Goal: Task Accomplishment & Management: Manage account settings

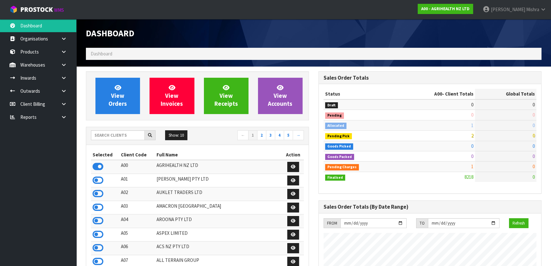
scroll to position [481, 232]
click at [117, 136] on input "text" at bounding box center [118, 135] width 54 height 10
type input "13"
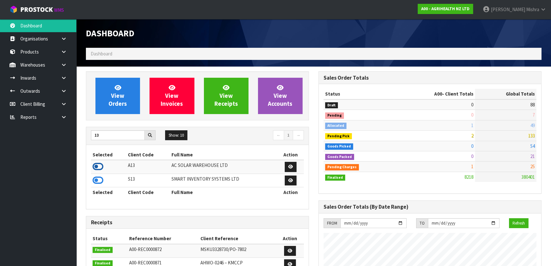
click at [99, 163] on icon at bounding box center [98, 167] width 11 height 10
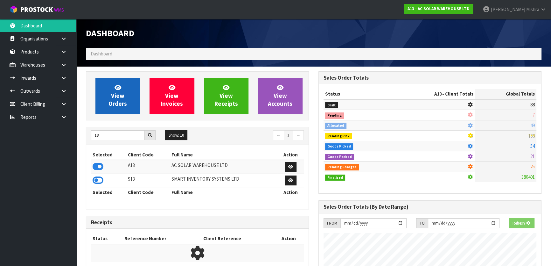
scroll to position [396, 232]
click at [103, 102] on link "View Orders" at bounding box center [117, 96] width 45 height 36
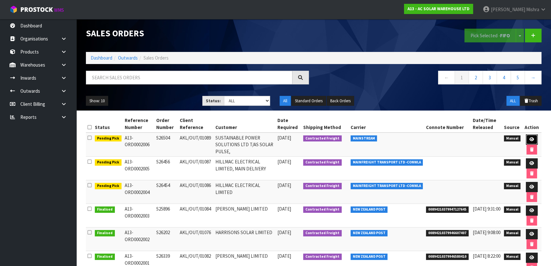
click at [533, 142] on link at bounding box center [532, 139] width 12 height 10
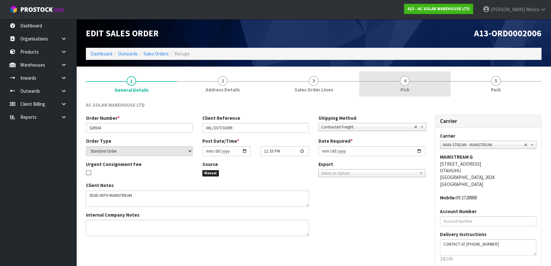
click at [411, 77] on link "4 Pick" at bounding box center [404, 83] width 91 height 25
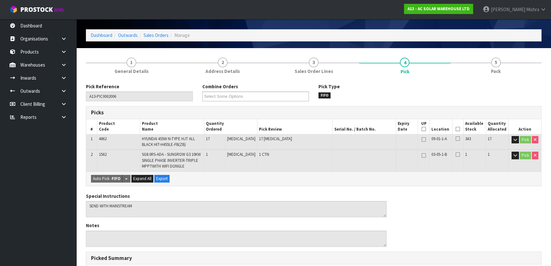
scroll to position [29, 0]
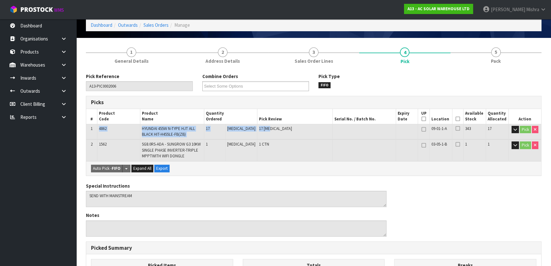
drag, startPoint x: 266, startPoint y: 130, endPoint x: 95, endPoint y: 132, distance: 170.9
click at [95, 132] on tr "1 4862 HYUNDAI 455W N-TYPE HJT ALL BLACK HIT-H455LE-FB(ZB) 17 [MEDICAL_DATA] 17…" at bounding box center [313, 131] width 455 height 15
click at [178, 133] on span "HYUNDAI 455W N-TYPE HJT ALL BLACK HIT-H455LE-FB(ZB)" at bounding box center [168, 131] width 53 height 11
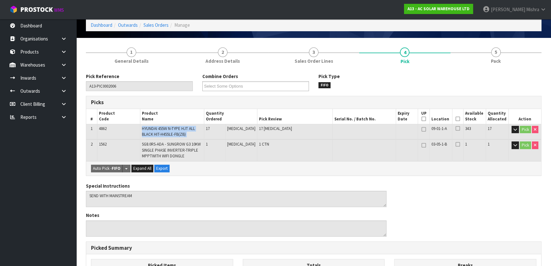
click at [178, 133] on span "HYUNDAI 455W N-TYPE HJT ALL BLACK HIT-H455LE-FB(ZB)" at bounding box center [168, 131] width 53 height 11
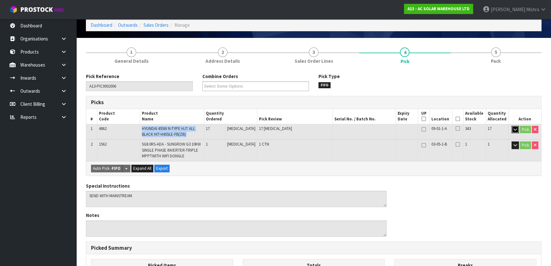
click at [512, 130] on button "button" at bounding box center [515, 130] width 7 height 8
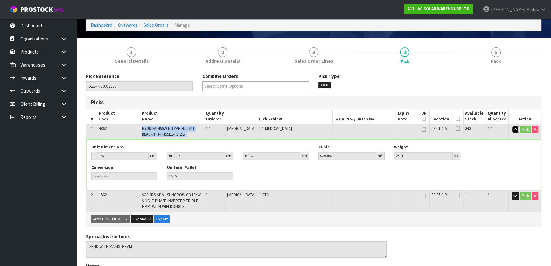
click at [512, 127] on button "button" at bounding box center [515, 130] width 7 height 8
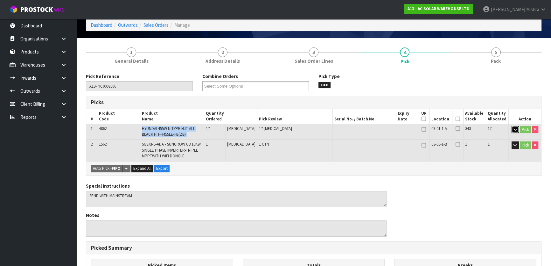
scroll to position [0, 0]
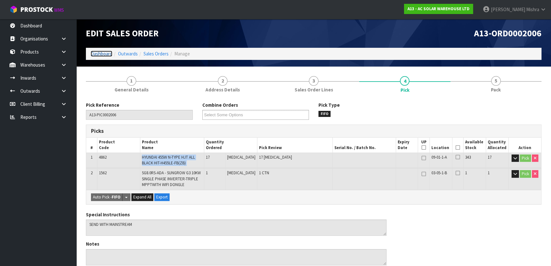
click at [98, 53] on link "Dashboard" at bounding box center [102, 54] width 22 height 6
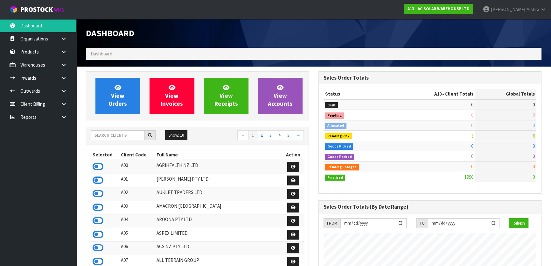
scroll to position [508, 232]
click at [130, 131] on input "text" at bounding box center [118, 135] width 54 height 10
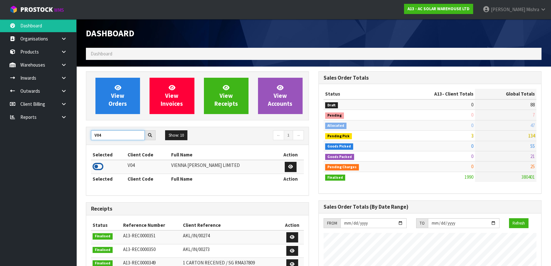
type input "V04"
click at [95, 162] on icon at bounding box center [98, 167] width 11 height 10
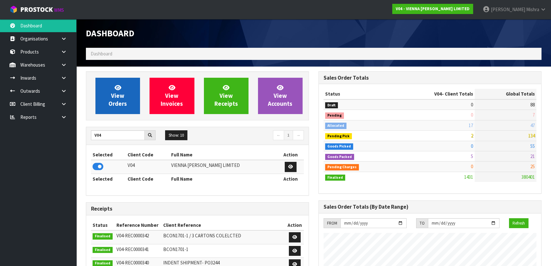
scroll to position [515, 232]
click at [109, 99] on link "View Orders" at bounding box center [117, 96] width 45 height 36
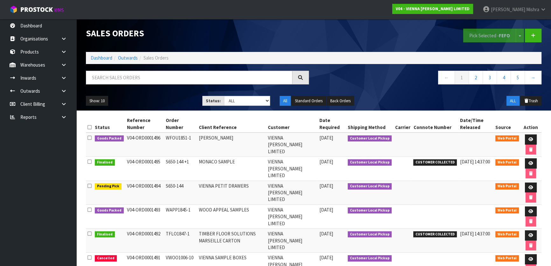
click at [434, 165] on td "CUSTOMER COLLECTED" at bounding box center [435, 169] width 47 height 24
click at [432, 157] on td "CUSTOMER COLLECTED" at bounding box center [435, 169] width 47 height 24
click at [432, 159] on span "CUSTOMER COLLECTED" at bounding box center [435, 162] width 44 height 6
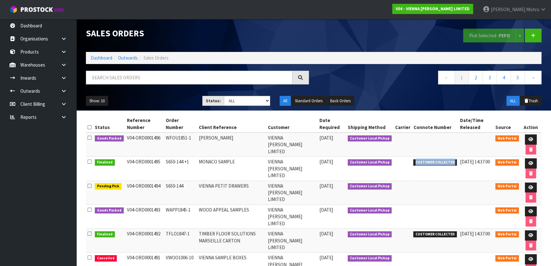
click at [432, 159] on span "CUSTOMER COLLECTED" at bounding box center [435, 162] width 44 height 6
copy tr "CUSTOMER COLLECTED"
click at [529, 139] on icon at bounding box center [531, 139] width 5 height 4
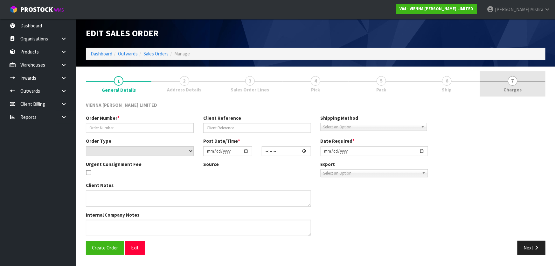
type input "WFOU1851-1"
type input "[PERSON_NAME]"
select select "number:0"
type input "[DATE]"
type input "14:43:00.000"
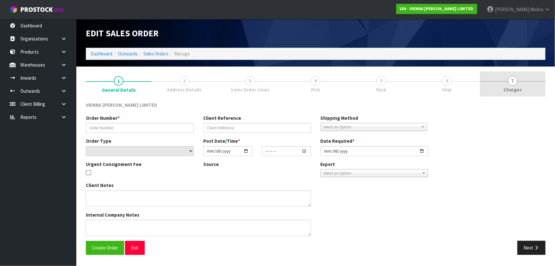
type input "[DATE]"
type textarea "[PERSON_NAME]"
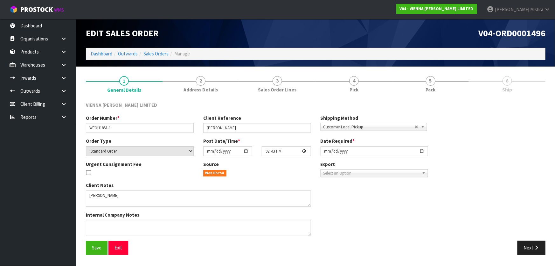
click at [506, 84] on span "6" at bounding box center [508, 81] width 10 height 10
click at [460, 85] on link "5 Pack" at bounding box center [430, 83] width 77 height 25
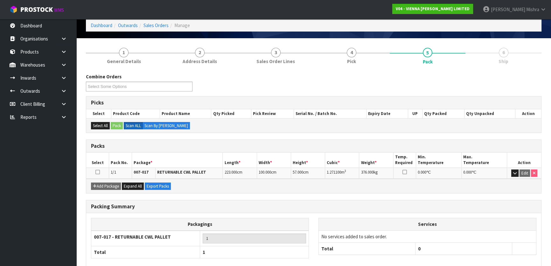
scroll to position [61, 0]
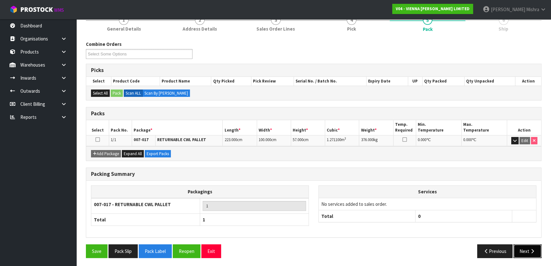
click at [524, 252] on button "Next" at bounding box center [528, 251] width 28 height 14
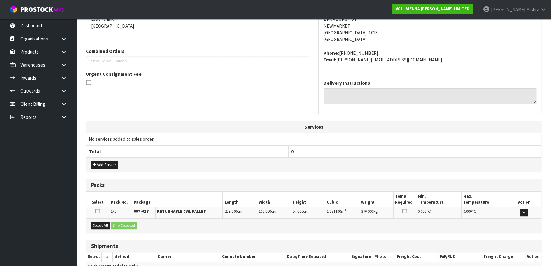
scroll to position [144, 0]
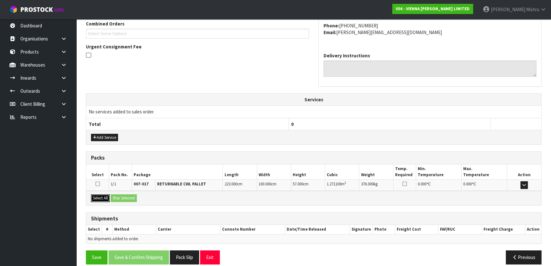
click at [108, 197] on button "Select All" at bounding box center [100, 198] width 19 height 8
click at [137, 197] on button "Ship Selected" at bounding box center [124, 198] width 26 height 8
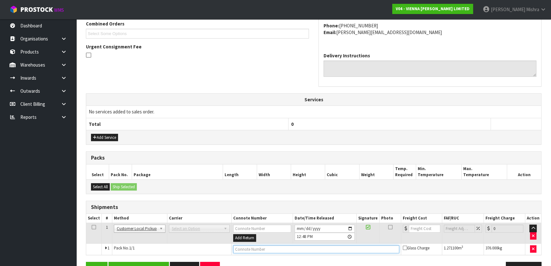
click at [268, 250] on input "text" at bounding box center [316, 249] width 166 height 8
paste input "CUSTOMER COLLECTED"
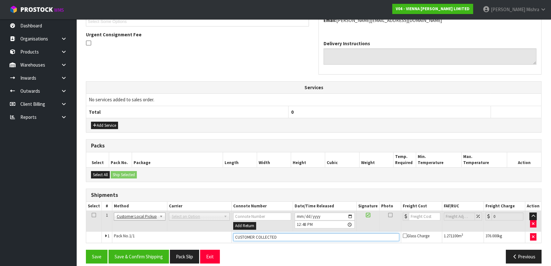
scroll to position [162, 0]
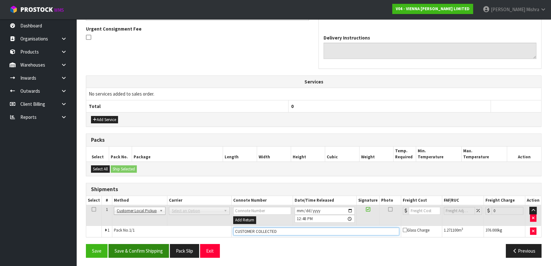
type input "CUSTOMER COLLECTED"
click at [147, 247] on button "Save & Confirm Shipping" at bounding box center [139, 251] width 60 height 14
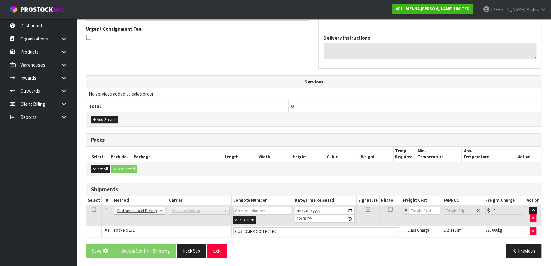
scroll to position [0, 0]
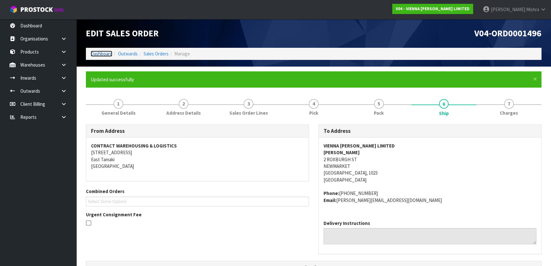
click at [104, 53] on link "Dashboard" at bounding box center [102, 54] width 22 height 6
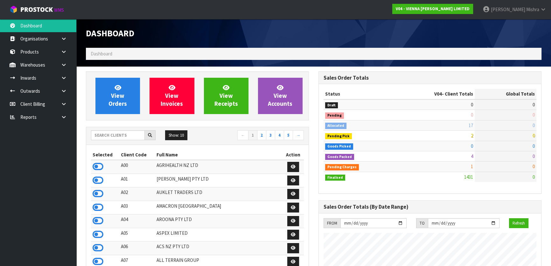
scroll to position [515, 232]
click at [106, 133] on input "text" at bounding box center [118, 135] width 54 height 10
type input "C09"
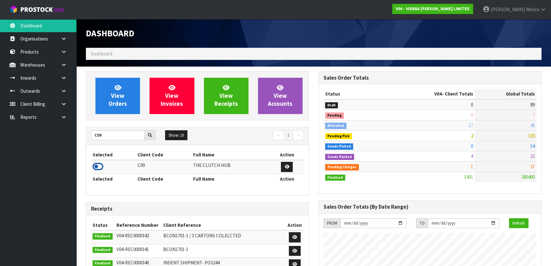
click at [95, 165] on icon at bounding box center [98, 167] width 11 height 10
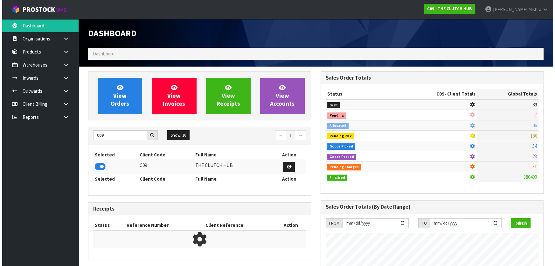
scroll to position [508, 232]
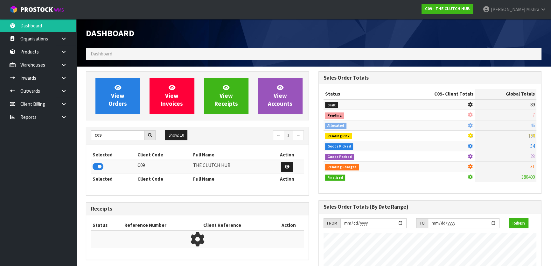
click at [104, 77] on div "View Orders View Invoices View Receipts View Accounts" at bounding box center [197, 95] width 223 height 49
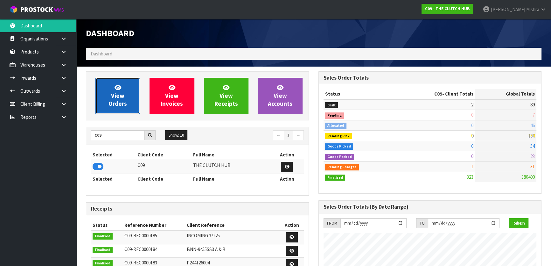
click at [107, 87] on link "View Orders" at bounding box center [117, 96] width 45 height 36
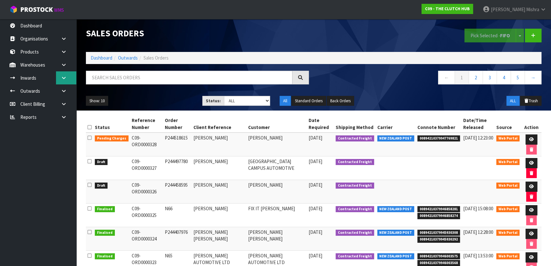
click at [65, 76] on icon at bounding box center [64, 77] width 6 height 5
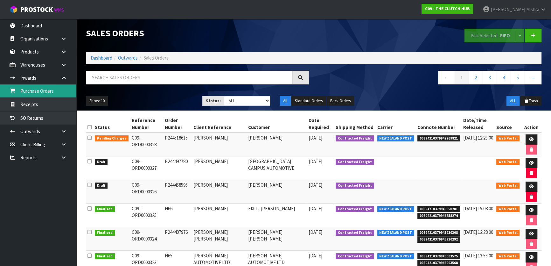
click at [55, 95] on link "Purchase Orders" at bounding box center [38, 90] width 76 height 13
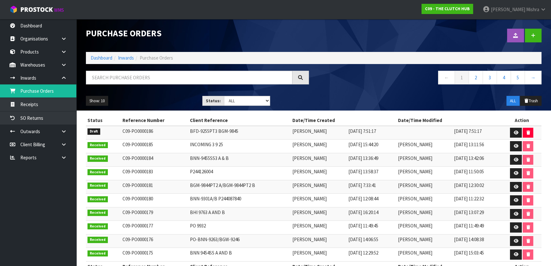
click at [217, 131] on td "BFD-9255PT3 BGM-9845" at bounding box center [239, 133] width 102 height 14
copy tr "BFD-9255PT3 BGM-9845"
click at [517, 130] on icon at bounding box center [516, 132] width 5 height 4
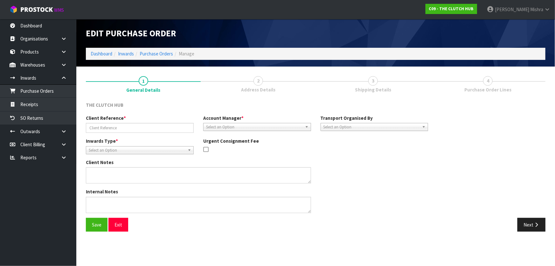
type input "BFD-9255PT3 BGM-9845"
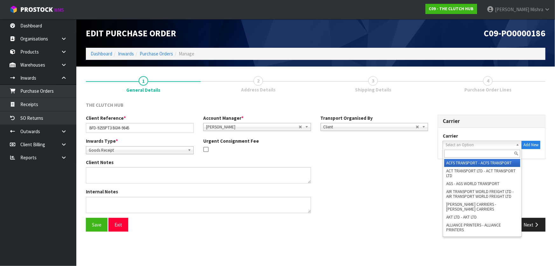
click at [461, 145] on span "Select an Option" at bounding box center [480, 145] width 68 height 8
click at [462, 150] on input "text" at bounding box center [483, 154] width 76 height 8
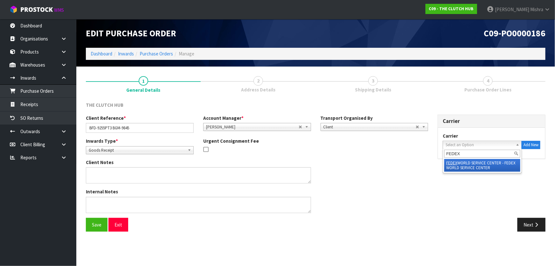
type input "FEDEX"
click at [464, 162] on li "FEDEX WORLD SERVICE CENTER - FEDEX WORLD SERVICE CENTER" at bounding box center [483, 165] width 76 height 13
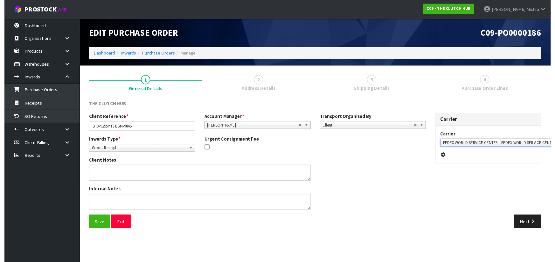
scroll to position [0, 14]
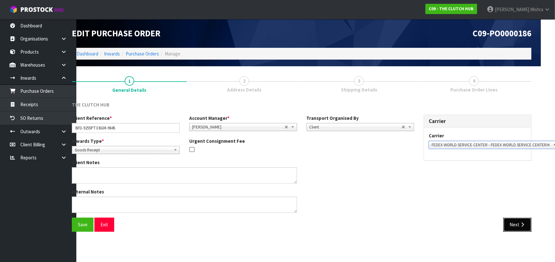
click at [520, 226] on icon "button" at bounding box center [523, 224] width 6 height 5
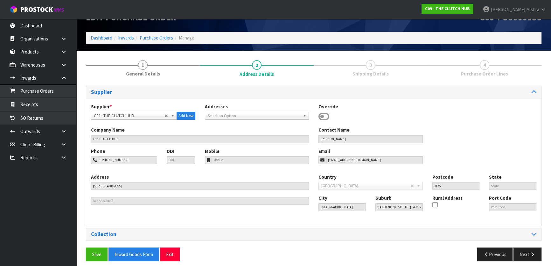
scroll to position [20, 0]
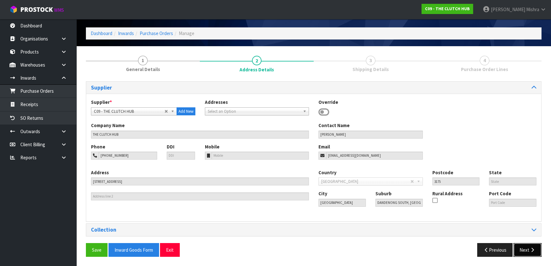
click at [521, 252] on button "Next" at bounding box center [528, 250] width 28 height 14
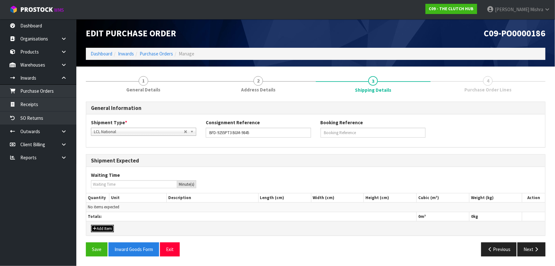
click at [99, 227] on button "Add Item" at bounding box center [102, 229] width 23 height 8
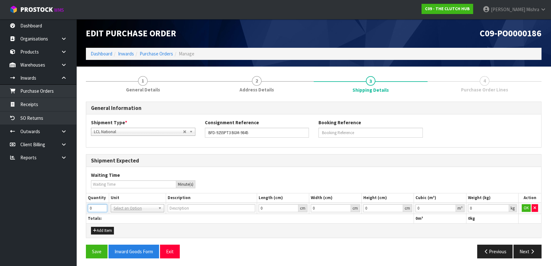
drag, startPoint x: 97, startPoint y: 208, endPoint x: 76, endPoint y: 207, distance: 21.0
click at [76, 207] on section "1 General Details 2 Address Details 3 Shipping Details 4 Purchase Order Lines G…" at bounding box center [313, 167] width 475 height 201
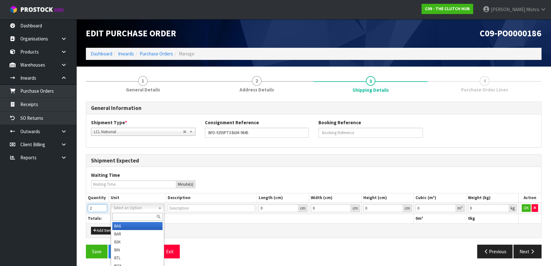
type input "2"
click at [118, 216] on input "text" at bounding box center [137, 217] width 50 height 8
type input "CTN"
type input "CARTON"
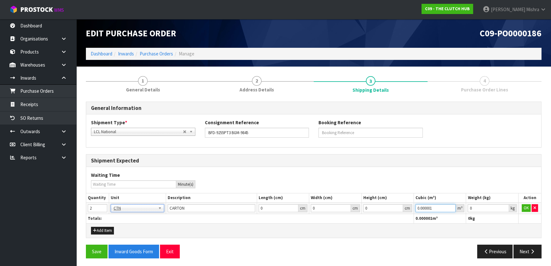
type input "0.000001"
click at [452, 206] on input "0.000001" at bounding box center [436, 208] width 40 height 8
type input "0.001"
click at [506, 207] on input "0.001" at bounding box center [488, 208] width 41 height 8
click at [525, 207] on button "OK" at bounding box center [526, 208] width 9 height 8
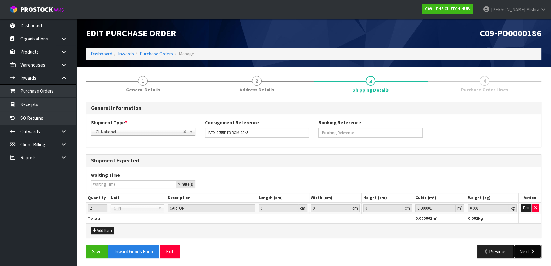
click at [524, 254] on button "Next" at bounding box center [528, 251] width 28 height 14
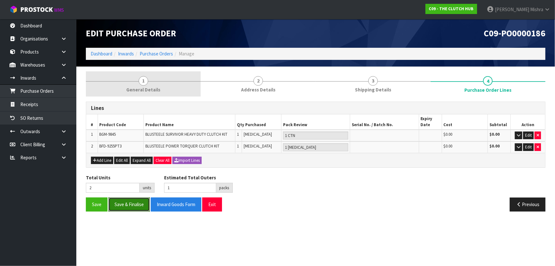
drag, startPoint x: 124, startPoint y: 208, endPoint x: 113, endPoint y: 88, distance: 120.8
click at [113, 88] on div "1 General Details 2 Address Details 3 Shipping Details 4 Purchase Order Lines L…" at bounding box center [316, 143] width 460 height 145
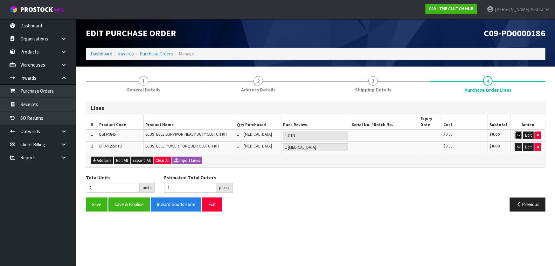
click at [516, 135] on button "button" at bounding box center [518, 135] width 7 height 8
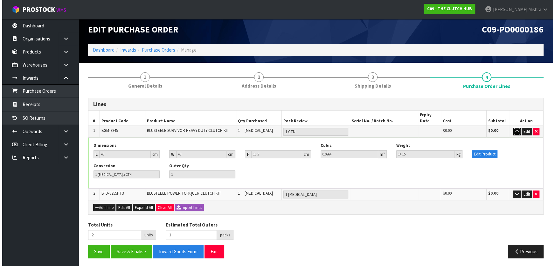
scroll to position [5, 0]
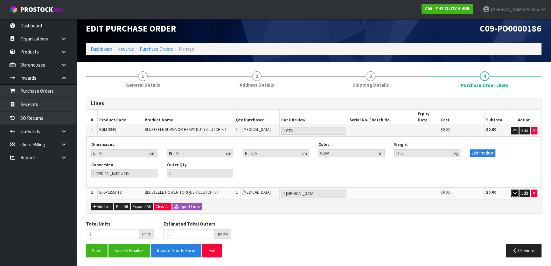
click at [515, 192] on icon "button" at bounding box center [515, 193] width 4 height 4
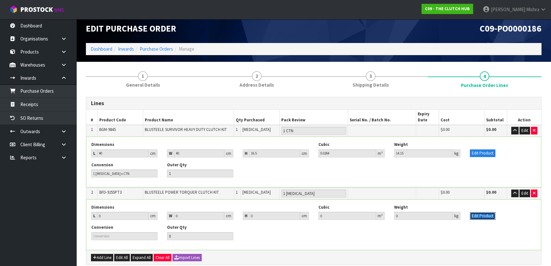
click at [487, 214] on button "Edit Product" at bounding box center [482, 216] width 25 height 8
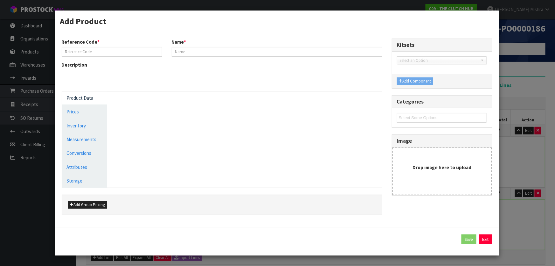
type input "BFD-9255PT3"
type input "BLUSTEELE POWER TORQUER CLUTCH KIT"
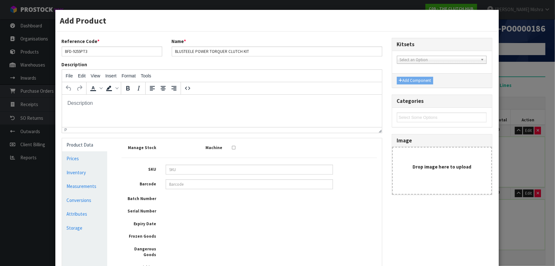
scroll to position [0, 0]
click at [84, 188] on link "Measurements" at bounding box center [85, 185] width 46 height 13
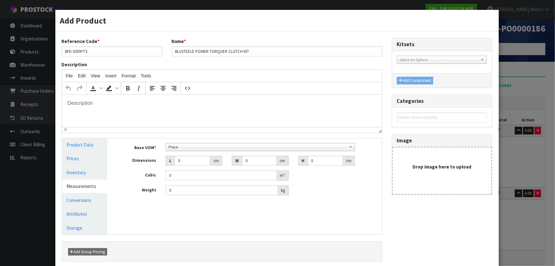
click at [187, 149] on span "Piece" at bounding box center [258, 147] width 178 height 8
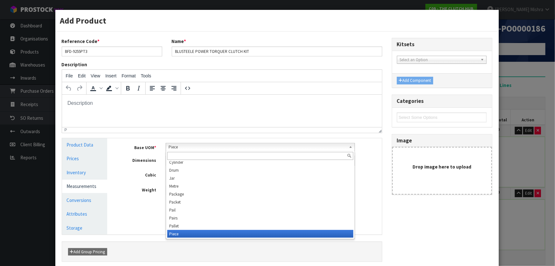
click at [182, 157] on input "text" at bounding box center [260, 156] width 186 height 8
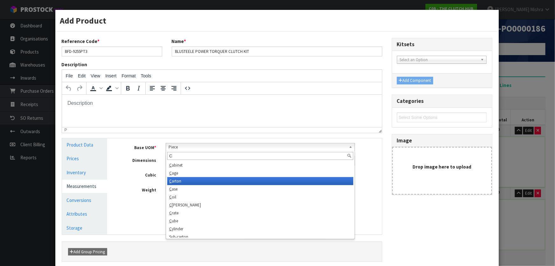
type input "C"
click at [196, 181] on li "C arton" at bounding box center [260, 181] width 186 height 8
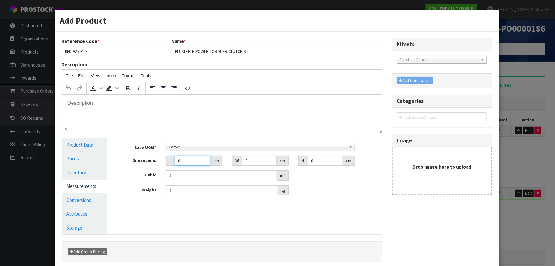
drag, startPoint x: 183, startPoint y: 162, endPoint x: 175, endPoint y: 161, distance: 8.3
click at [175, 161] on input "0" at bounding box center [193, 161] width 36 height 10
type input "4"
type input "0.000001"
type input "40"
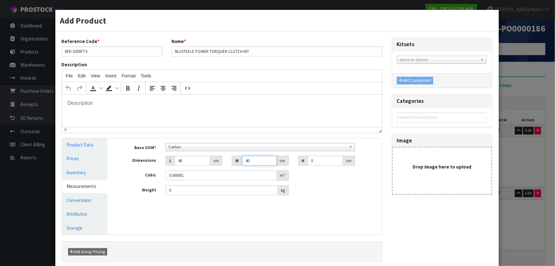
type input "40"
type input "1"
type input "0.0016"
type input "15"
type input "0.024"
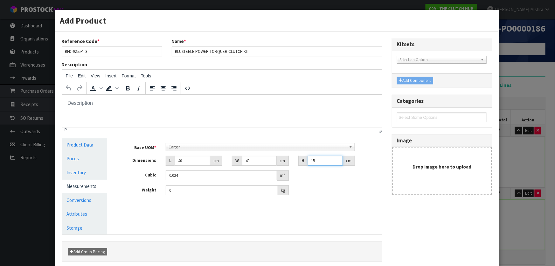
type input "15"
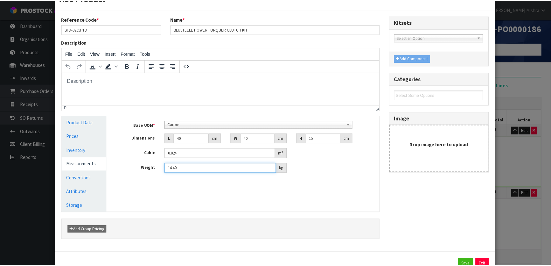
scroll to position [46, 0]
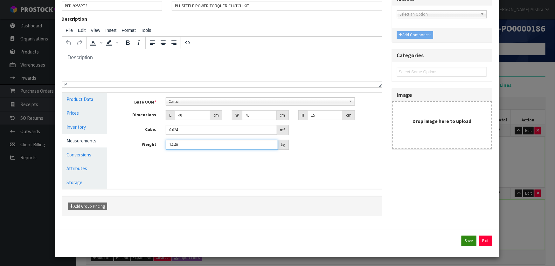
type input "14.40"
click at [462, 238] on button "Save" at bounding box center [469, 241] width 15 height 10
type input "1 CTN"
type input "2"
type input "40"
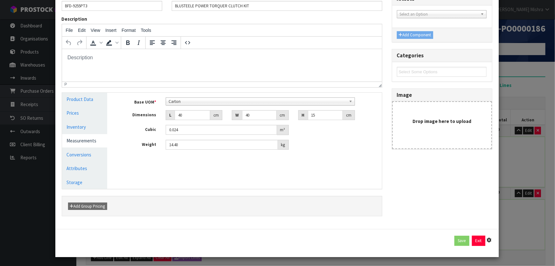
type input "40"
type input "15"
type input "0.024"
type input "14.4"
type input "1 [MEDICAL_DATA] x CTN"
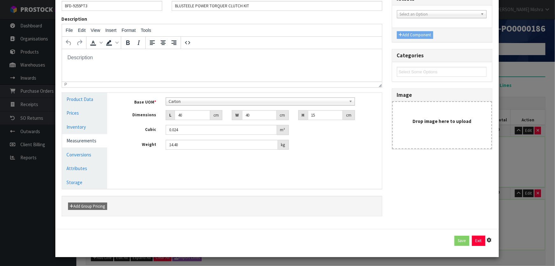
type input "1"
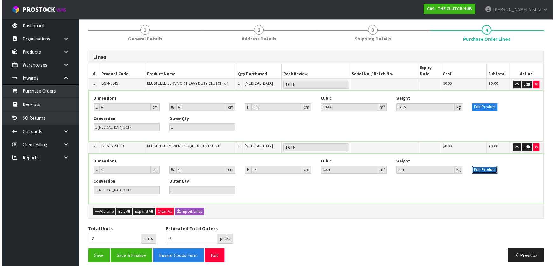
scroll to position [56, 0]
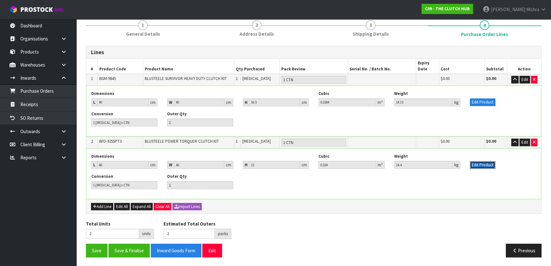
click at [488, 164] on button "Edit Product" at bounding box center [482, 165] width 25 height 8
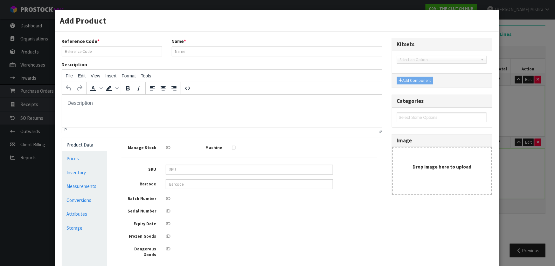
scroll to position [0, 0]
type input "BFD-9255PT3"
type input "BLUSTEELE POWER TORQUER CLUTCH KIT"
click at [75, 173] on link "Inventory" at bounding box center [85, 172] width 46 height 13
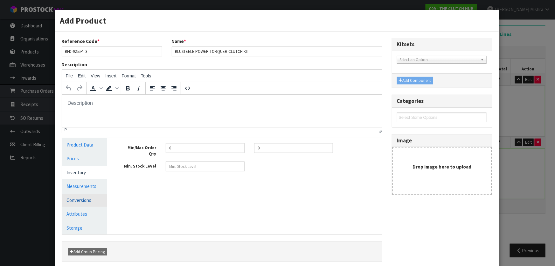
click at [74, 200] on link "Conversions" at bounding box center [85, 199] width 46 height 13
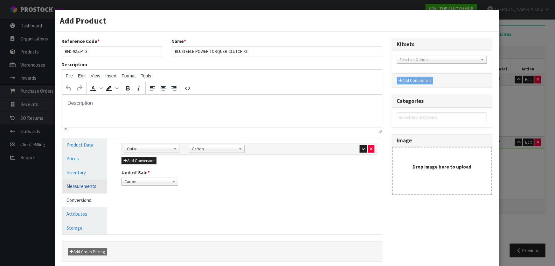
click at [78, 187] on link "Measurements" at bounding box center [85, 185] width 46 height 13
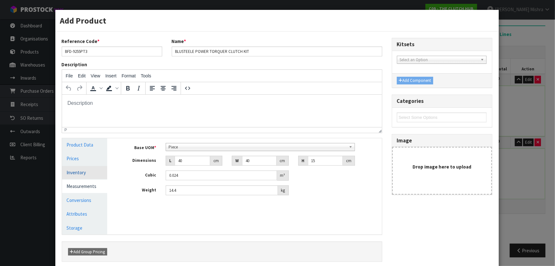
click at [80, 170] on link "Inventory" at bounding box center [85, 172] width 46 height 13
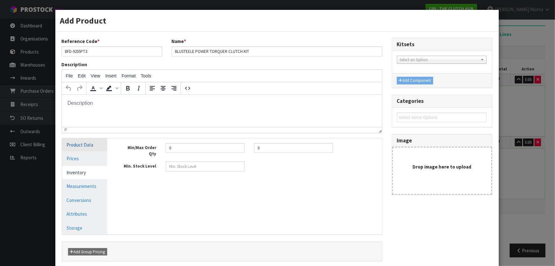
click at [82, 145] on link "Product Data" at bounding box center [85, 144] width 46 height 13
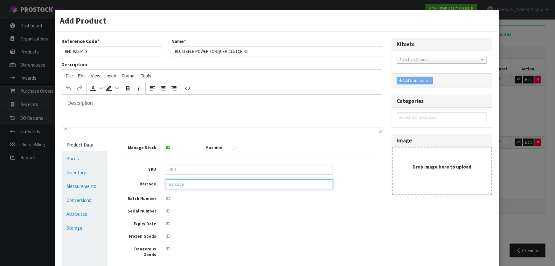
click at [175, 186] on input "text" at bounding box center [249, 184] width 167 height 10
type input "09358700000315"
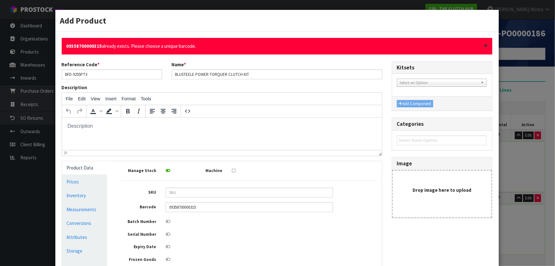
click at [481, 44] on div "× Close 09358700000315 already exists. Please choose a unique barcode." at bounding box center [277, 46] width 431 height 16
click at [484, 44] on span "×" at bounding box center [486, 45] width 4 height 9
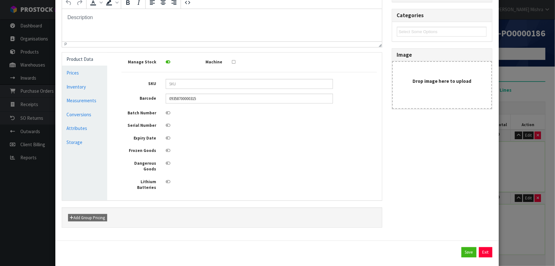
scroll to position [88, 0]
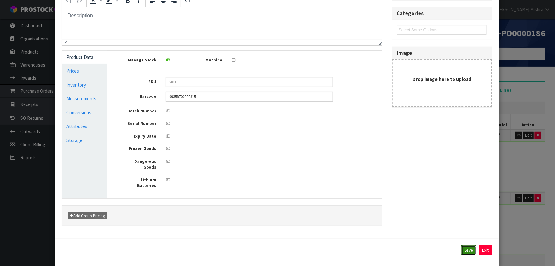
click at [467, 245] on button "Save" at bounding box center [469, 250] width 15 height 10
click at [468, 245] on button "Save" at bounding box center [469, 250] width 15 height 10
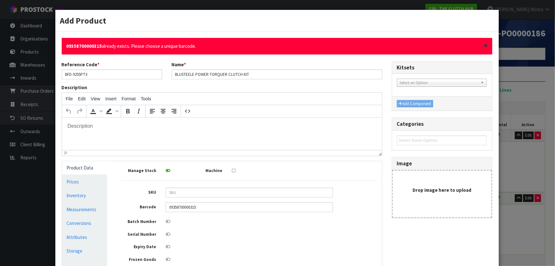
click at [484, 45] on span "×" at bounding box center [486, 45] width 4 height 9
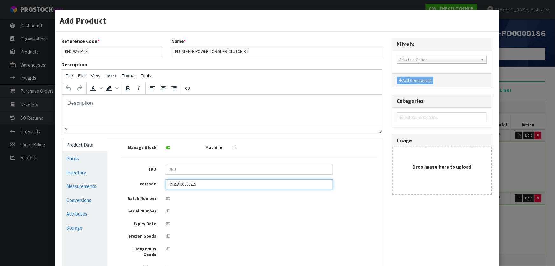
drag, startPoint x: 208, startPoint y: 180, endPoint x: 115, endPoint y: 181, distance: 93.3
click at [117, 181] on div "Barcode 09358700000315" at bounding box center [249, 184] width 265 height 10
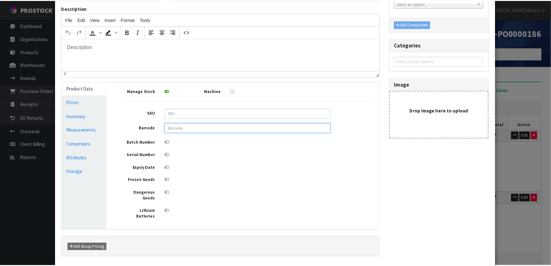
scroll to position [88, 0]
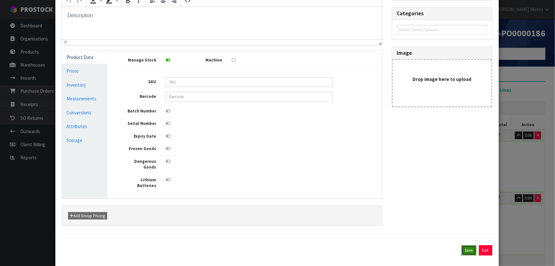
click at [464, 245] on button "Save" at bounding box center [469, 250] width 15 height 10
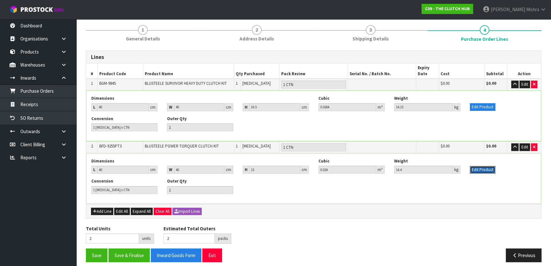
scroll to position [56, 0]
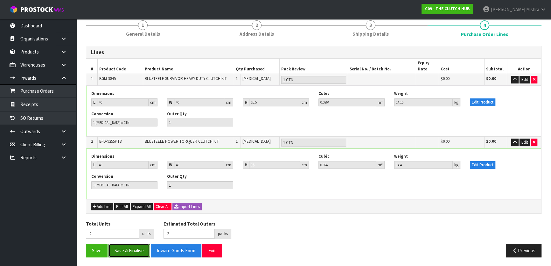
click at [126, 250] on button "Save & Finalise" at bounding box center [129, 250] width 41 height 14
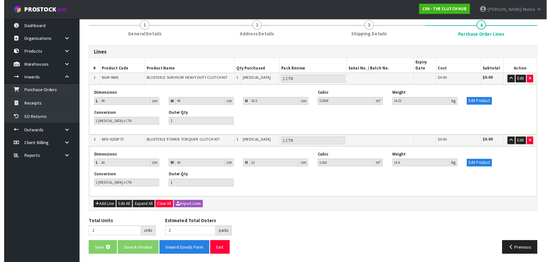
scroll to position [0, 0]
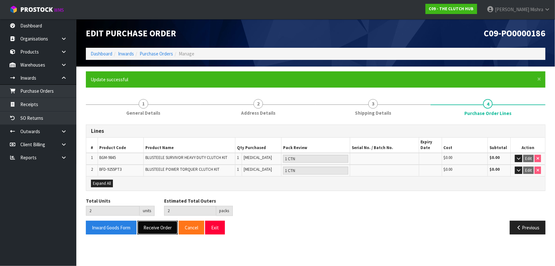
click at [161, 227] on button "Receive Order" at bounding box center [157, 228] width 40 height 14
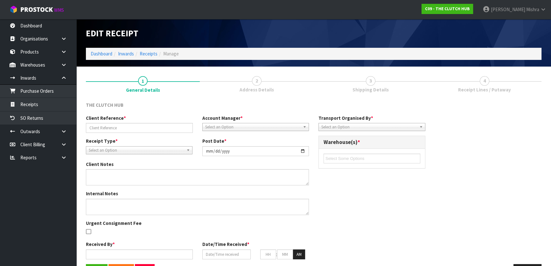
type input "BFD-9255PT3 BGM-9845"
type input "[DATE]"
type input "[PERSON_NAME]"
type input "[DATE]"
type input "01"
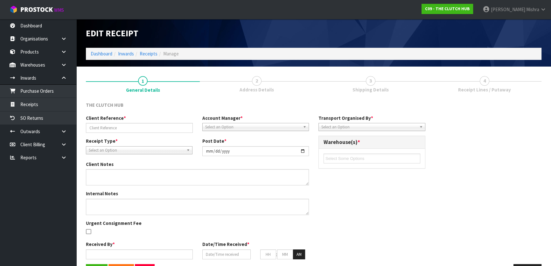
type input "06"
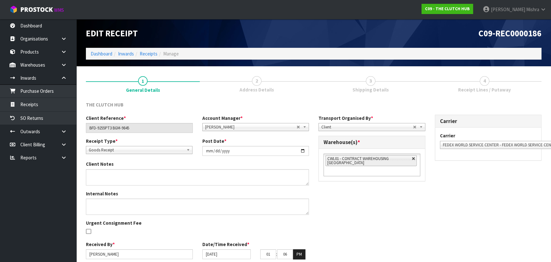
click at [413, 158] on link at bounding box center [414, 159] width 4 height 4
type input "Select Some Options"
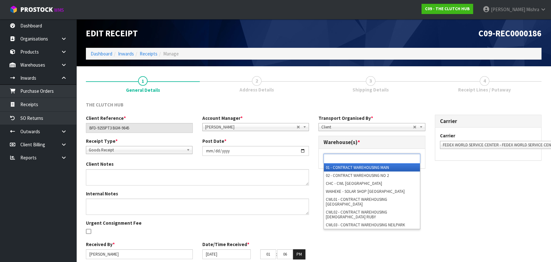
click at [341, 159] on input "text" at bounding box center [349, 158] width 47 height 8
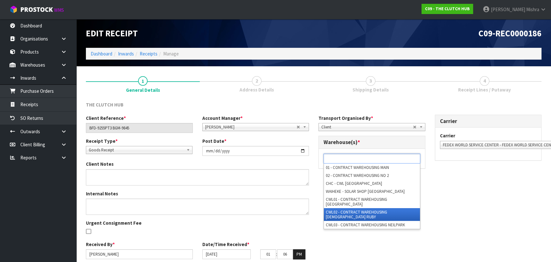
click at [349, 208] on li "CWL02 - CONTRACT WAREHOUSING [DEMOGRAPHIC_DATA] RUBY" at bounding box center [372, 214] width 96 height 13
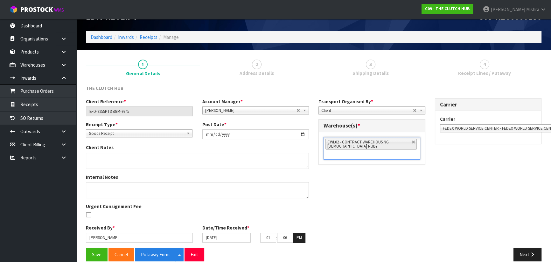
scroll to position [25, 0]
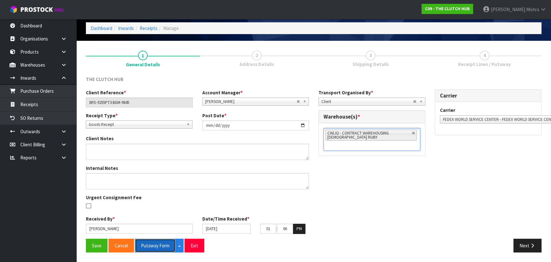
click at [151, 242] on button "Putaway Form" at bounding box center [155, 245] width 41 height 14
click at [522, 242] on button "Next" at bounding box center [528, 245] width 28 height 14
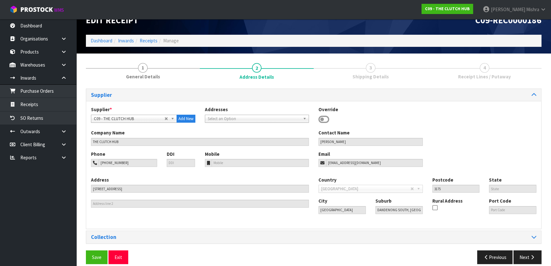
scroll to position [20, 0]
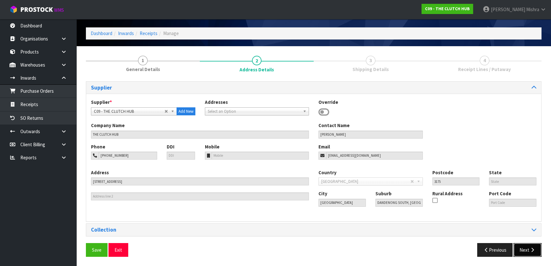
click at [530, 247] on icon "button" at bounding box center [533, 249] width 6 height 5
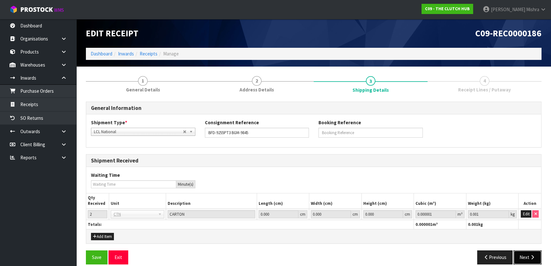
click at [526, 256] on button "Next" at bounding box center [528, 257] width 28 height 14
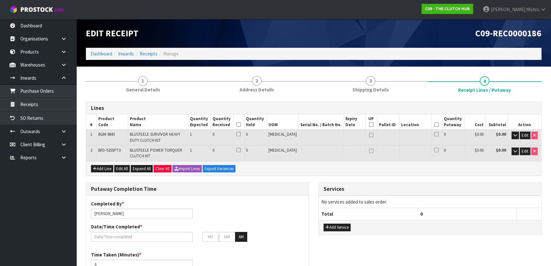
click at [241, 125] on icon at bounding box center [238, 124] width 4 height 0
click at [529, 137] on button "Edit" at bounding box center [525, 135] width 11 height 8
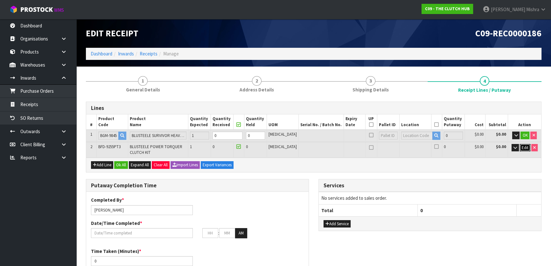
click at [524, 150] on button "Edit" at bounding box center [525, 148] width 11 height 8
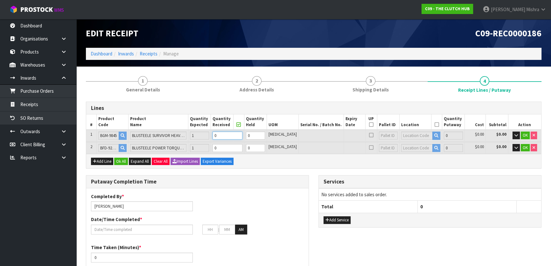
click at [204, 133] on tr "1 BGM-9845 BLUSTEELE SURVIVOR HEAVY DUTY CLUTCH KIT 1 0 0 [MEDICAL_DATA] 0 $0.0…" at bounding box center [313, 136] width 455 height 12
type input "1"
type input "0.0264"
type input "14.15"
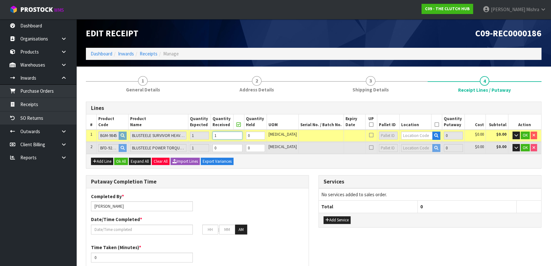
type input "1"
drag, startPoint x: 231, startPoint y: 147, endPoint x: 222, endPoint y: 148, distance: 8.7
click at [222, 148] on td "0" at bounding box center [227, 148] width 33 height 12
type input "2"
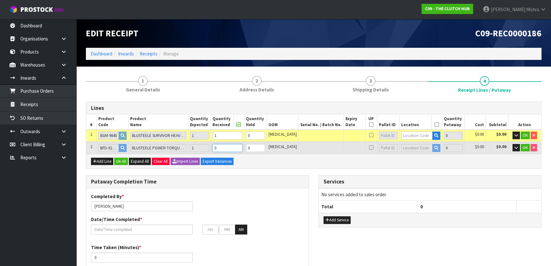
type input "0.0504"
type input "28.55"
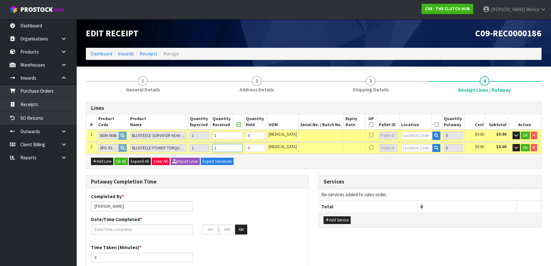
type input "1"
click at [408, 136] on input "text" at bounding box center [417, 135] width 32 height 8
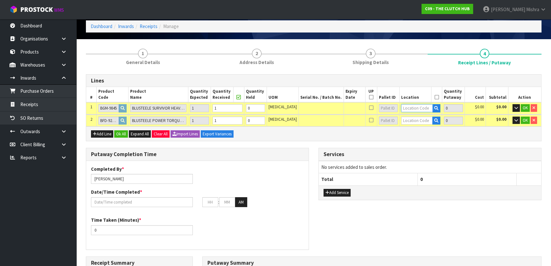
scroll to position [25, 0]
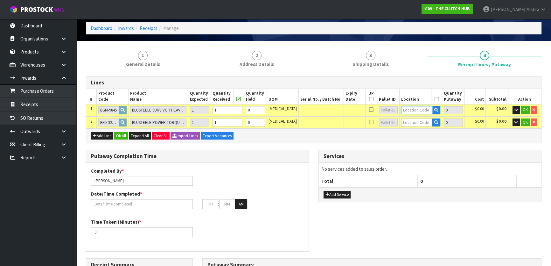
click at [405, 113] on input "text" at bounding box center [417, 110] width 32 height 8
type input "01-21-2"
click at [416, 120] on strong "01-21-2" at bounding box center [410, 121] width 17 height 6
type input "1"
type input "01-21-2-A"
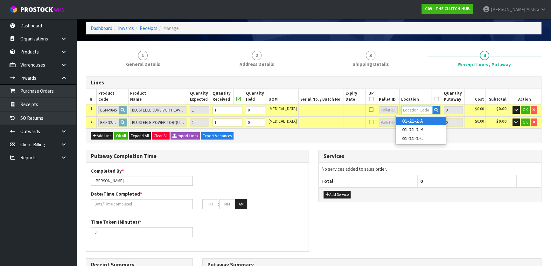
type input "1"
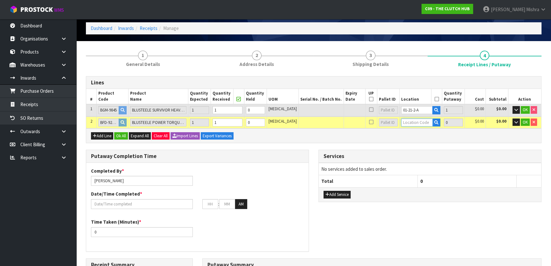
click at [416, 124] on input "text" at bounding box center [417, 122] width 32 height 8
click at [389, 112] on tr "1 BGM-9845 BLUSTEELE SURVIVOR HEAVY DUTY CLUTCH KIT 1 1 0 [MEDICAL_DATA] 01-21-…" at bounding box center [313, 110] width 455 height 12
click at [419, 122] on input "text" at bounding box center [417, 122] width 32 height 8
paste input "01-21-2-A"
type input "01-21-2-A"
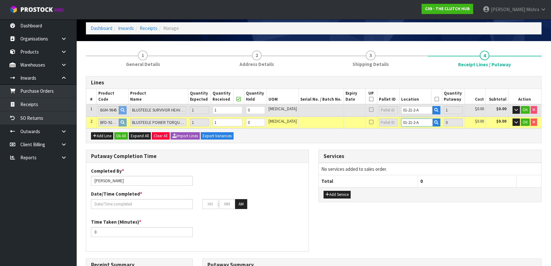
type input "2"
type input "1"
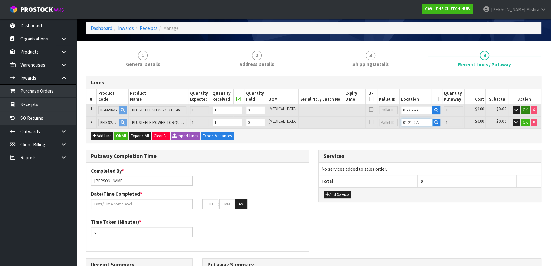
type input "01-21-2-A"
click at [525, 107] on span "OK" at bounding box center [525, 109] width 5 height 5
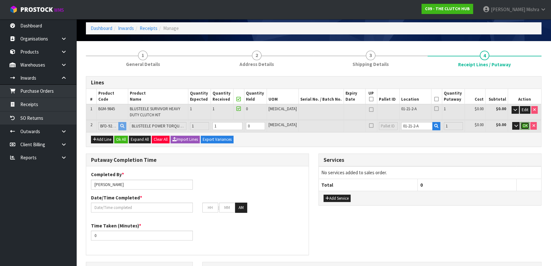
click at [524, 124] on span "OK" at bounding box center [525, 125] width 5 height 5
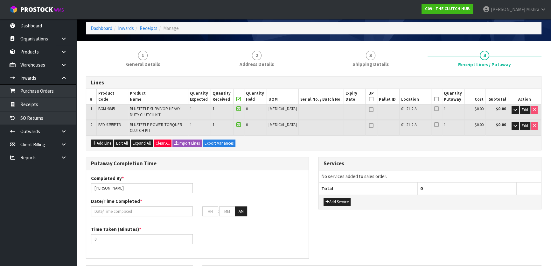
click at [436, 99] on th at bounding box center [436, 96] width 11 height 15
click at [434, 99] on icon at bounding box center [436, 99] width 4 height 0
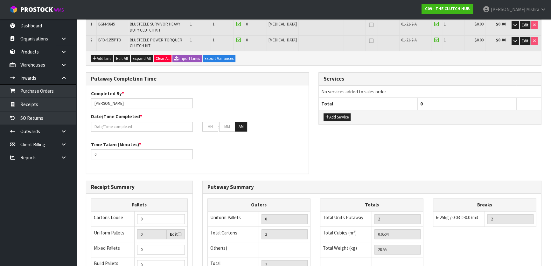
scroll to position [112, 0]
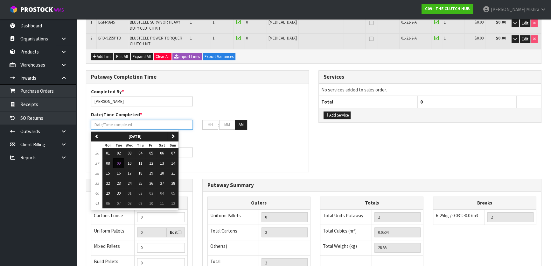
click at [135, 122] on input "text" at bounding box center [142, 125] width 102 height 10
click at [120, 160] on span "09" at bounding box center [119, 162] width 4 height 5
type input "[DATE]"
type input "12"
type input "00"
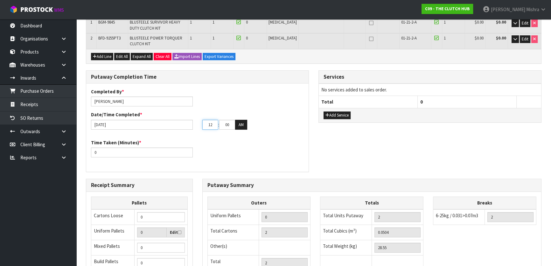
drag, startPoint x: 214, startPoint y: 124, endPoint x: 203, endPoint y: 124, distance: 11.1
click at [203, 124] on input "12" at bounding box center [210, 125] width 16 height 10
type input "01"
type input "08"
click at [243, 120] on button "AM" at bounding box center [241, 125] width 12 height 10
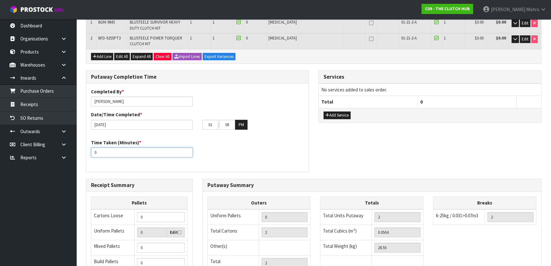
drag, startPoint x: 123, startPoint y: 155, endPoint x: 86, endPoint y: 155, distance: 37.6
click at [86, 155] on div "Putaway Completion Time Completed By * [PERSON_NAME] Date/Time Completed * [DAT…" at bounding box center [197, 124] width 233 height 108
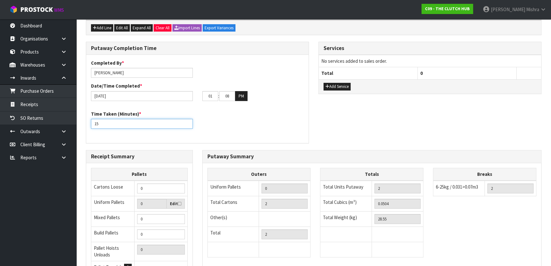
scroll to position [141, 0]
type input "15"
drag, startPoint x: 151, startPoint y: 189, endPoint x: 134, endPoint y: 187, distance: 17.0
click at [134, 187] on tr "Cartons Loose 0" at bounding box center [139, 188] width 96 height 16
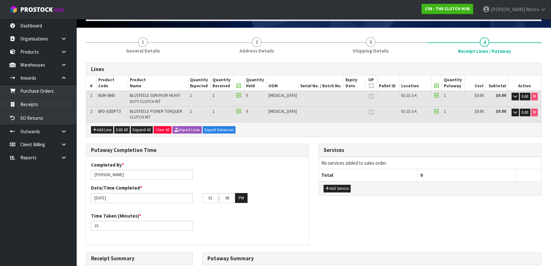
scroll to position [0, 0]
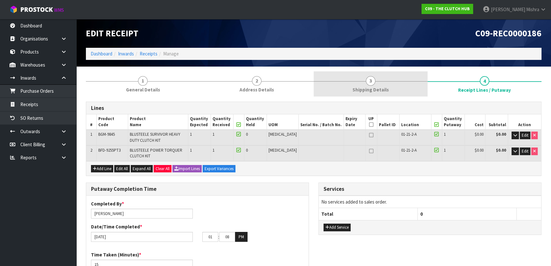
type input "2"
click at [382, 88] on span "Shipping Details" at bounding box center [371, 89] width 36 height 7
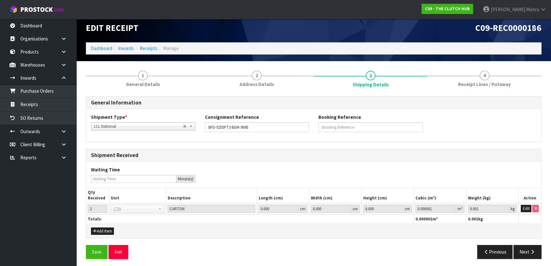
scroll to position [7, 0]
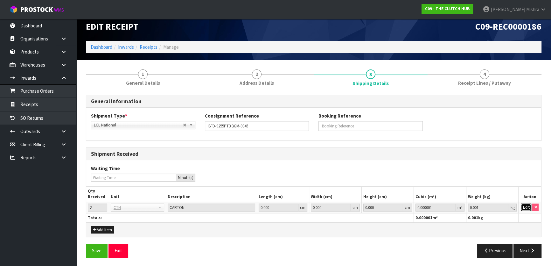
click at [525, 207] on button "Edit" at bounding box center [526, 207] width 11 height 8
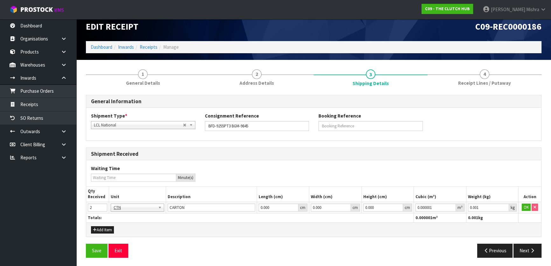
drag, startPoint x: 498, startPoint y: 70, endPoint x: 489, endPoint y: 92, distance: 24.2
click at [498, 70] on link "4 Receipt Lines / Putaway" at bounding box center [485, 77] width 114 height 25
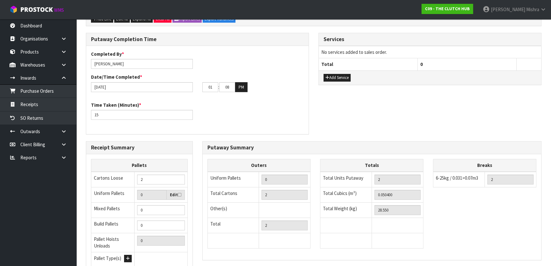
scroll to position [206, 0]
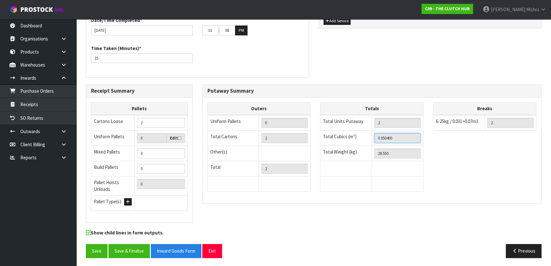
drag, startPoint x: 401, startPoint y: 138, endPoint x: 371, endPoint y: 135, distance: 30.2
click at [371, 135] on tr "Total Cubics (m³) 0.050400" at bounding box center [371, 137] width 103 height 15
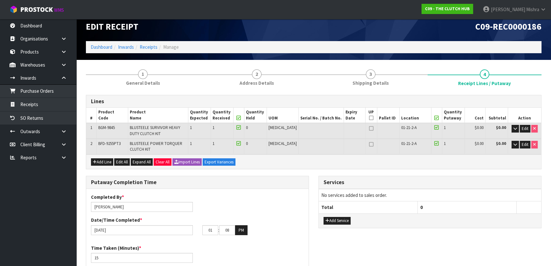
scroll to position [4, 0]
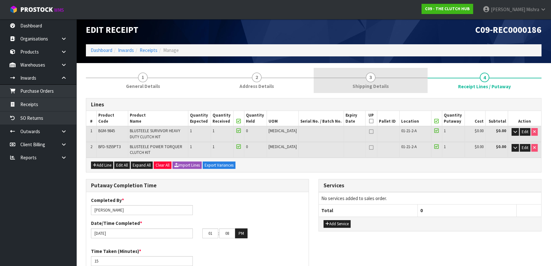
click at [368, 86] on span "Shipping Details" at bounding box center [371, 86] width 36 height 7
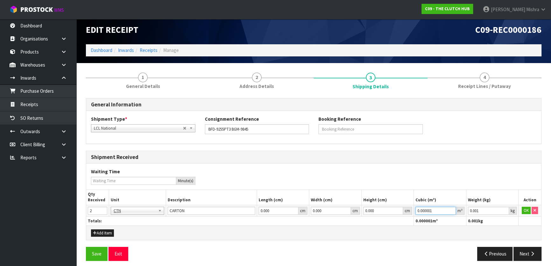
drag, startPoint x: 437, startPoint y: 211, endPoint x: 412, endPoint y: 209, distance: 25.2
click at [412, 209] on tr "2 BAG BAR BSK BIN BTL BOX BDL CAB CGE CTN CSE COI CRA CRT CBE CYL DRM JAR MTR P…" at bounding box center [313, 210] width 455 height 11
drag, startPoint x: 421, startPoint y: 208, endPoint x: 395, endPoint y: 213, distance: 27.2
click at [395, 214] on tr "2 BAG BAR BSK BIN BTL BOX BDL CAB CGE CTN CSE COI CRA CRT CBE CYL DRM JAR MTR P…" at bounding box center [313, 210] width 455 height 11
paste input ".0504"
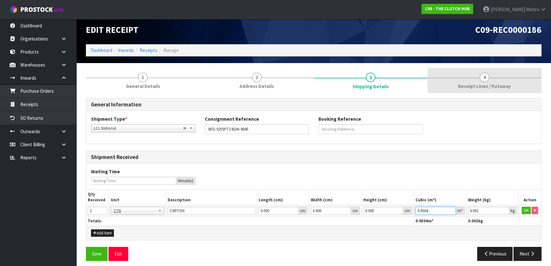
type input "0.0504"
click at [468, 81] on link "4 Receipt Lines / Putaway" at bounding box center [485, 80] width 114 height 25
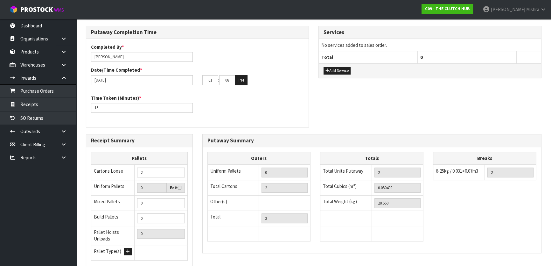
scroll to position [206, 0]
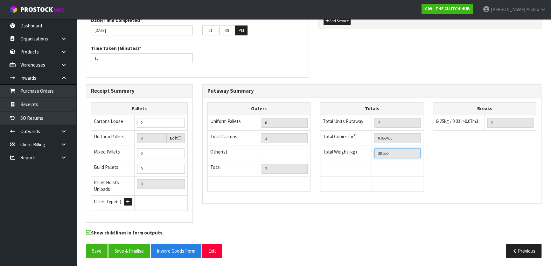
drag, startPoint x: 397, startPoint y: 154, endPoint x: 339, endPoint y: 154, distance: 57.9
click at [339, 154] on tr "Total Weight (kg) 28.550" at bounding box center [371, 152] width 103 height 15
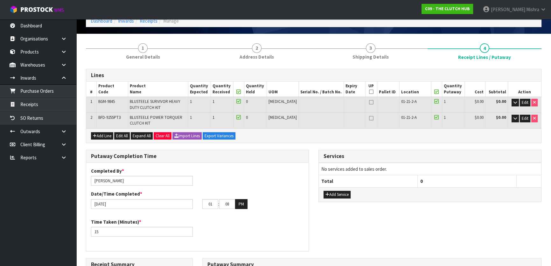
scroll to position [32, 0]
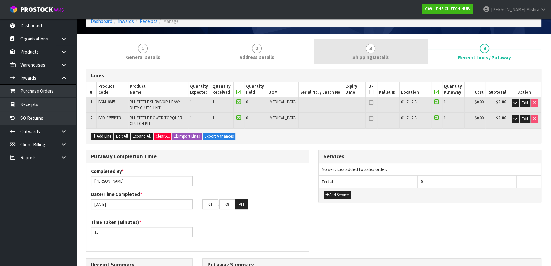
click at [361, 52] on link "3 Shipping Details" at bounding box center [371, 51] width 114 height 25
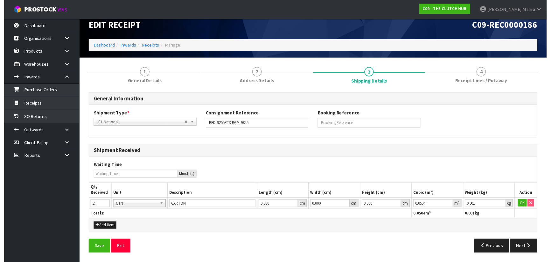
scroll to position [7, 0]
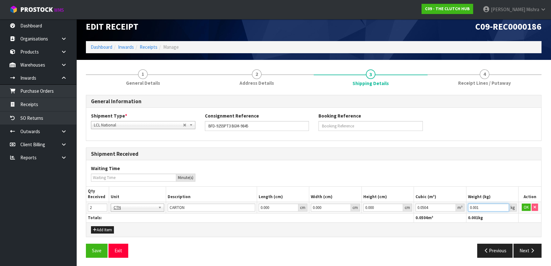
drag, startPoint x: 492, startPoint y: 205, endPoint x: 443, endPoint y: 206, distance: 49.0
click at [443, 206] on tr "2 BAG BAR BSK BIN BTL BOX BDL CAB CGE CTN CSE COI CRA CRT CBE CYL DRM JAR MTR P…" at bounding box center [313, 206] width 455 height 11
paste input "28.55"
type input "28.55"
click at [525, 208] on button "OK" at bounding box center [526, 207] width 9 height 8
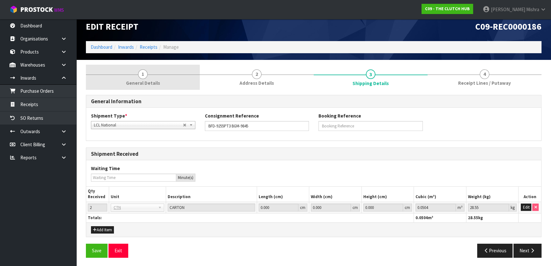
click at [149, 81] on span "General Details" at bounding box center [143, 83] width 34 height 7
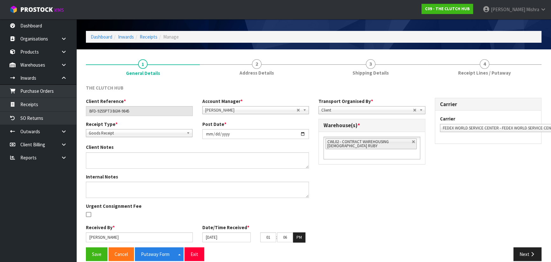
scroll to position [25, 0]
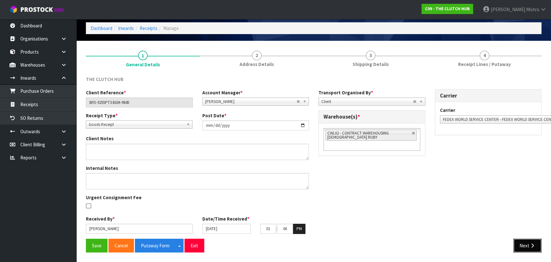
click at [532, 243] on icon "button" at bounding box center [533, 245] width 6 height 5
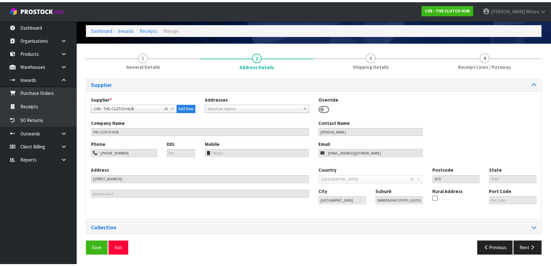
scroll to position [20, 0]
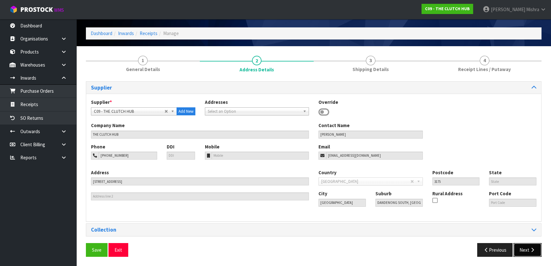
click at [522, 249] on button "Next" at bounding box center [528, 250] width 28 height 14
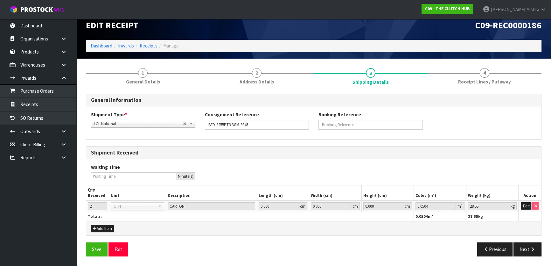
scroll to position [7, 0]
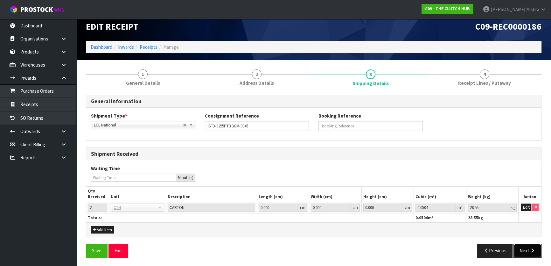
click at [525, 249] on button "Next" at bounding box center [528, 250] width 28 height 14
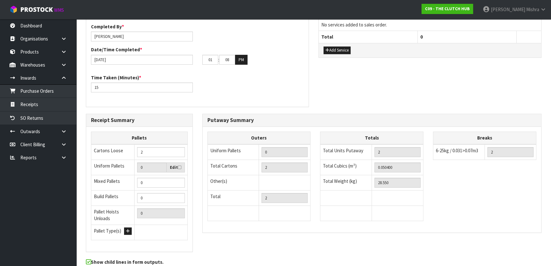
scroll to position [206, 0]
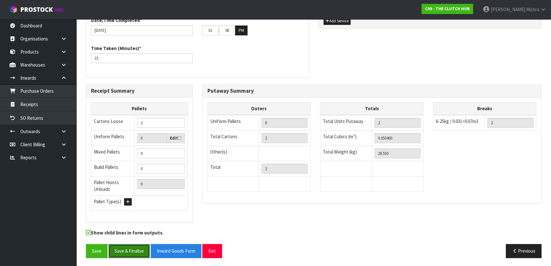
drag, startPoint x: 123, startPoint y: 246, endPoint x: 131, endPoint y: 239, distance: 10.6
click at [123, 247] on button "Save & Finalise" at bounding box center [129, 251] width 41 height 14
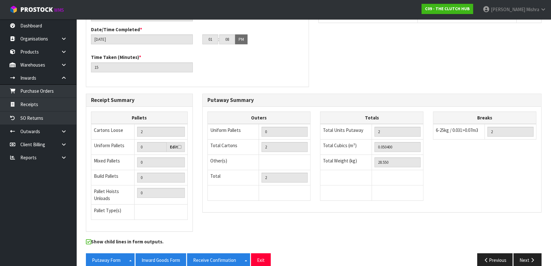
scroll to position [229, 0]
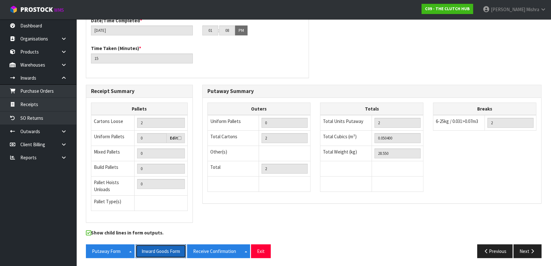
click at [165, 248] on button "Inward Goods Form" at bounding box center [161, 251] width 51 height 14
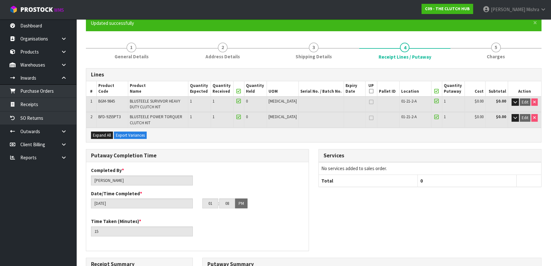
scroll to position [0, 0]
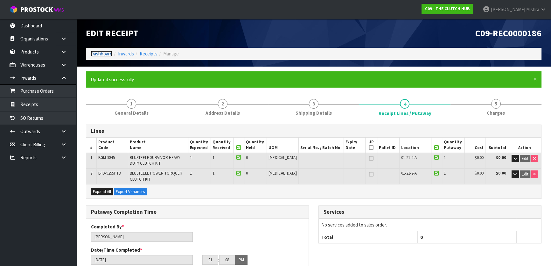
click at [91, 56] on link "Dashboard" at bounding box center [102, 54] width 22 height 6
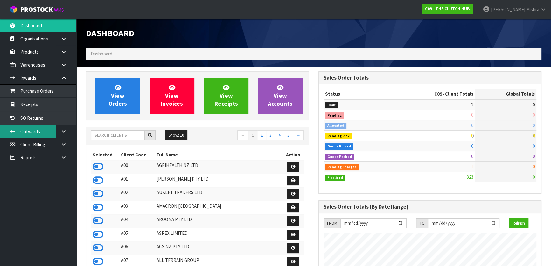
scroll to position [508, 232]
click at [124, 136] on input "text" at bounding box center [118, 135] width 54 height 10
type input "A13"
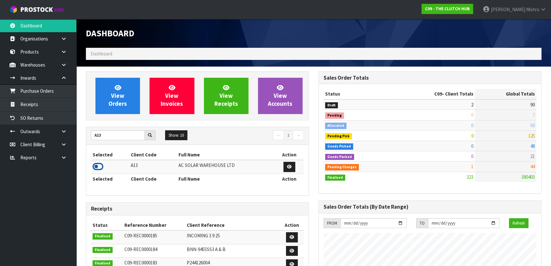
click at [97, 168] on icon at bounding box center [98, 167] width 11 height 10
click at [112, 76] on div "View Orders View Invoices View Receipts View Accounts" at bounding box center [197, 95] width 223 height 49
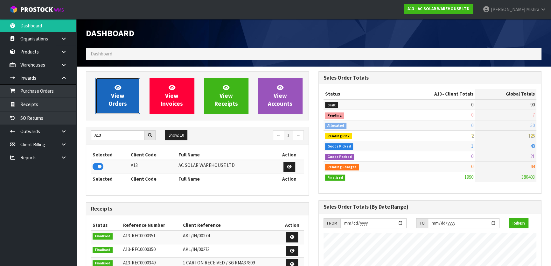
click at [116, 92] on span "View Orders" at bounding box center [118, 96] width 18 height 24
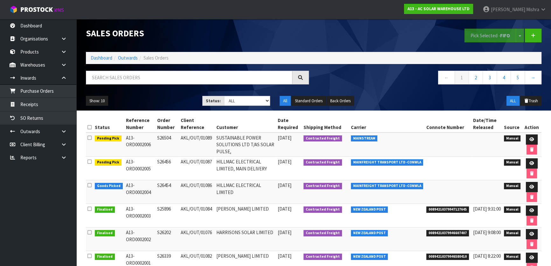
click at [545, 222] on div "Status Reference Number Order Number Client Reference Customer Date Required Sh…" at bounding box center [313, 253] width 465 height 277
click at [531, 185] on icon at bounding box center [532, 187] width 5 height 4
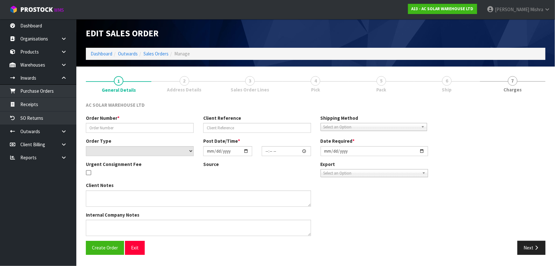
type input "S26454"
type input "AKL/OUT/01086"
select select "number:0"
type input "[DATE]"
type input "15:05:00.000"
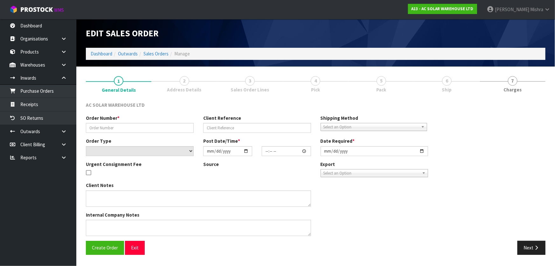
type input "[DATE]"
type textarea "SEND WITH MAINFREIGHT"
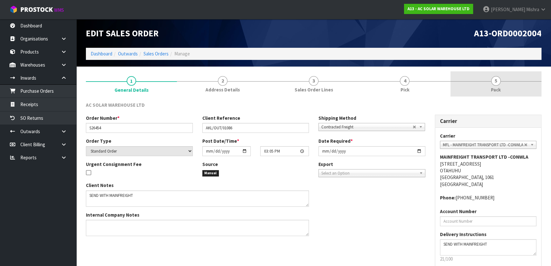
click at [496, 82] on span "5" at bounding box center [496, 81] width 10 height 10
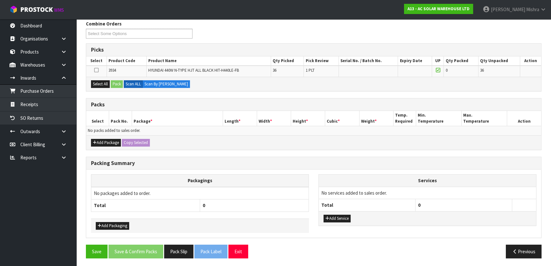
scroll to position [81, 0]
click at [101, 82] on button "Select All" at bounding box center [100, 84] width 19 height 8
click at [116, 81] on button "Pack" at bounding box center [117, 84] width 12 height 8
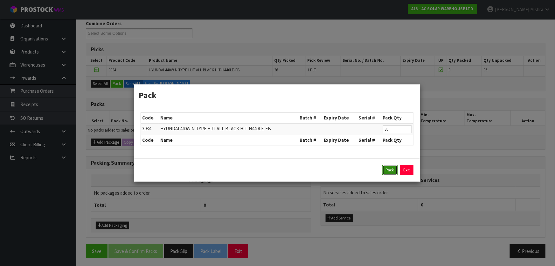
click at [384, 172] on button "Pack" at bounding box center [390, 170] width 15 height 10
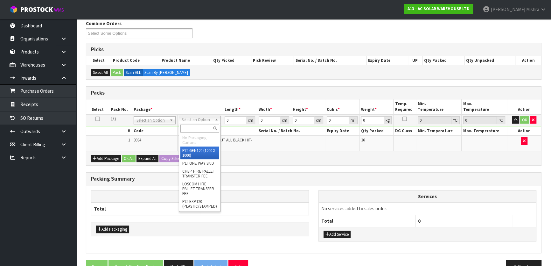
click at [195, 127] on input "text" at bounding box center [199, 128] width 39 height 8
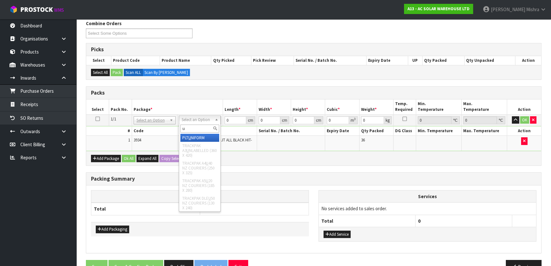
type input "u"
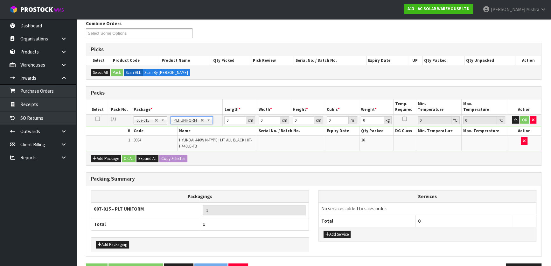
type input "821"
drag, startPoint x: 230, startPoint y: 121, endPoint x: 213, endPoint y: 121, distance: 17.2
click at [213, 121] on tr "1/1 NONE 007-001 007-002 007-004 007-009 007-013 007-014 007-015 007-017 007-01…" at bounding box center [313, 119] width 455 height 11
type input "179"
type input "113"
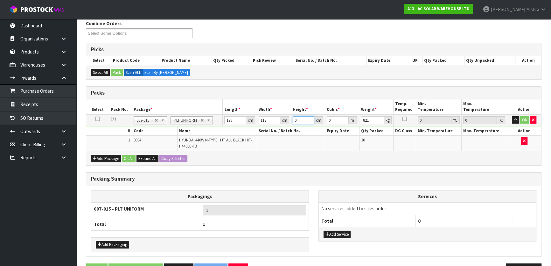
type input "1"
type input "0.020227"
type input "12"
type input "0.242724"
type input "127"
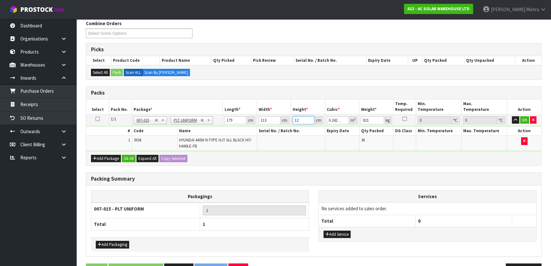
type input "2.568829"
type input "127"
click at [128, 158] on button "Ok All" at bounding box center [129, 159] width 14 height 8
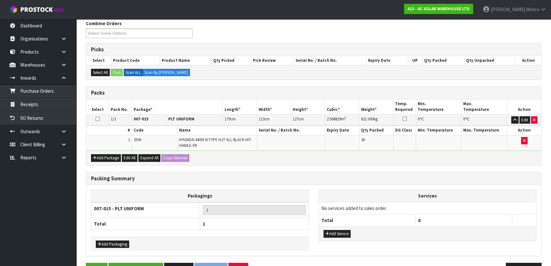
scroll to position [100, 0]
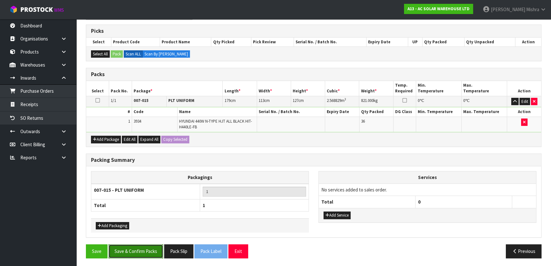
click at [137, 249] on button "Save & Confirm Packs" at bounding box center [136, 251] width 55 height 14
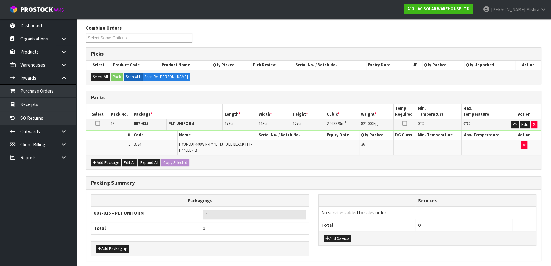
scroll to position [0, 0]
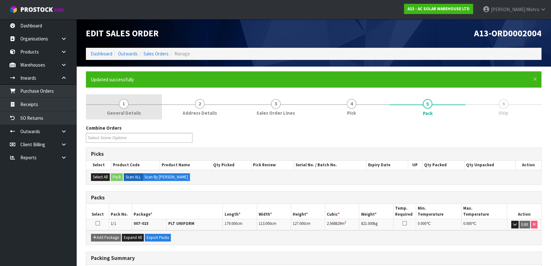
click at [121, 116] on link "1 General Details" at bounding box center [124, 106] width 76 height 25
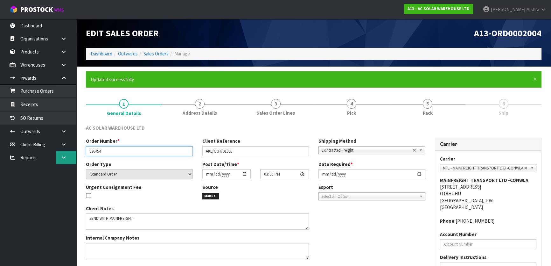
drag, startPoint x: 108, startPoint y: 148, endPoint x: 56, endPoint y: 155, distance: 52.9
click at [56, 155] on body "Toggle navigation ProStock WMS A13 - AC SOLAR WAREHOUSE LTD [PERSON_NAME] Logou…" at bounding box center [275, 133] width 551 height 266
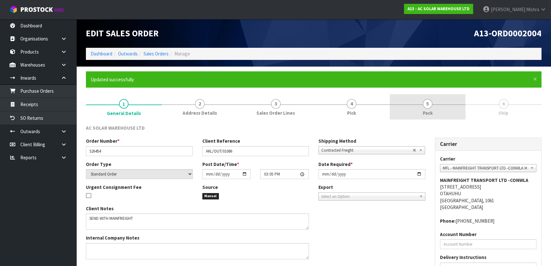
click at [450, 116] on link "5 Pack" at bounding box center [428, 106] width 76 height 25
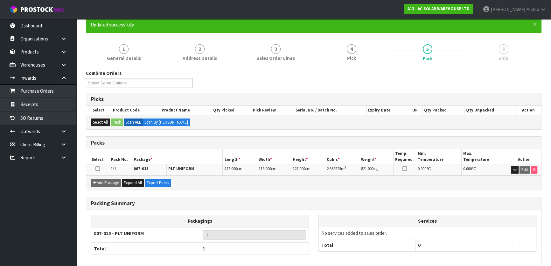
scroll to position [84, 0]
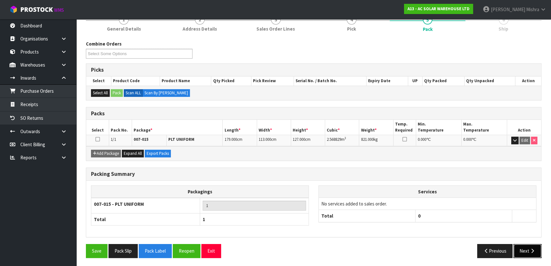
click at [531, 252] on button "Next" at bounding box center [528, 251] width 28 height 14
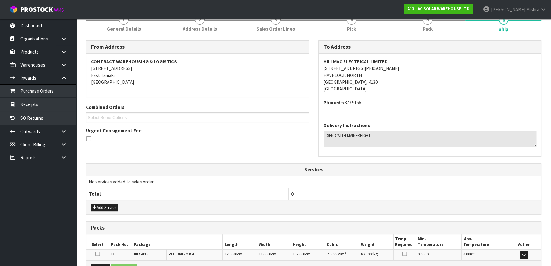
click at [363, 59] on strong "HILLMAC ELECTRICAL LIMITED" at bounding box center [356, 62] width 64 height 6
copy strong "HILLMAC ELECTRICAL LIMITED"
drag, startPoint x: 376, startPoint y: 103, endPoint x: 339, endPoint y: 101, distance: 37.3
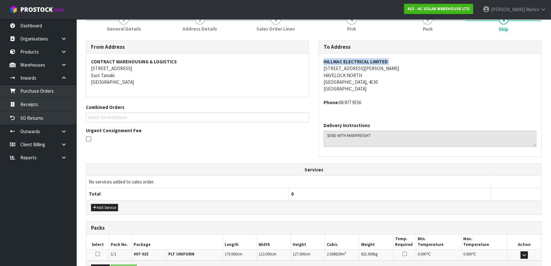
click at [339, 101] on address "Phone: [PHONE_NUMBER]" at bounding box center [430, 102] width 213 height 7
copy address "06 877 9156"
click at [359, 62] on strong "HILLMAC ELECTRICAL LIMITED" at bounding box center [356, 62] width 64 height 6
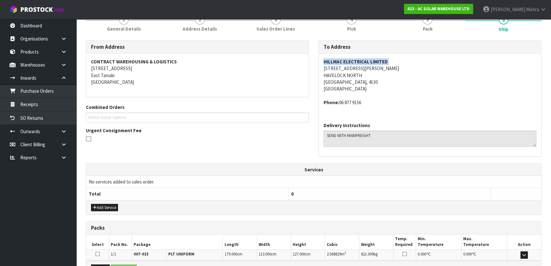
copy strong "HILLMAC ELECTRICAL LIMITED"
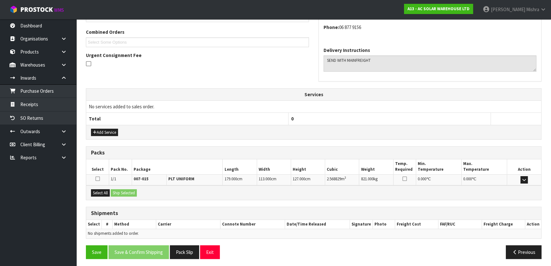
scroll to position [160, 0]
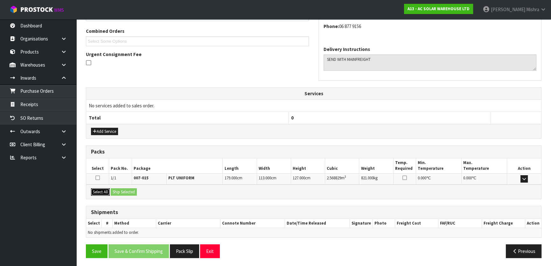
click at [100, 194] on button "Select All" at bounding box center [100, 192] width 19 height 8
click at [127, 194] on button "Ship Selected" at bounding box center [124, 192] width 26 height 8
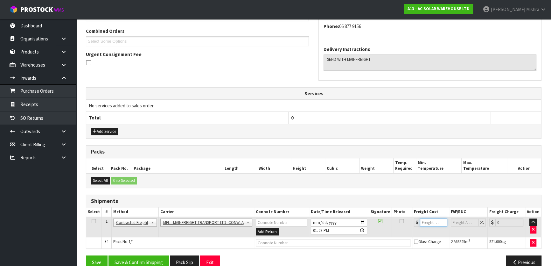
click at [432, 225] on input "number" at bounding box center [433, 222] width 27 height 8
type input "258.82"
click at [305, 241] on input "text" at bounding box center [333, 243] width 155 height 8
paste input "FWM58607724"
type input "FWM58607724"
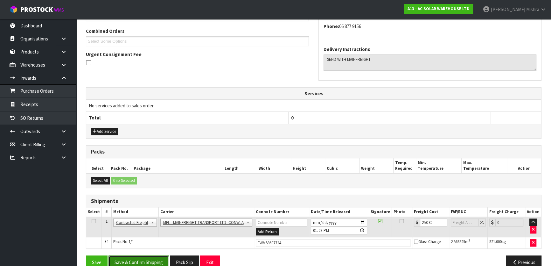
click at [148, 263] on button "Save & Confirm Shipping" at bounding box center [139, 262] width 60 height 14
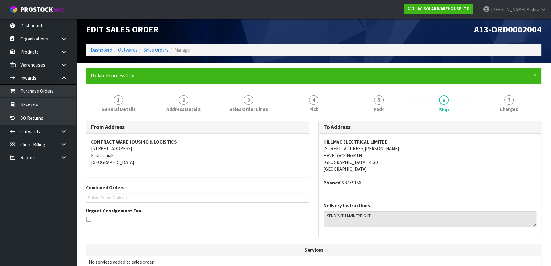
scroll to position [0, 0]
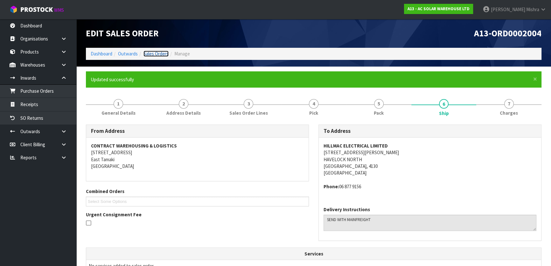
click at [162, 55] on link "Sales Orders" at bounding box center [156, 54] width 25 height 6
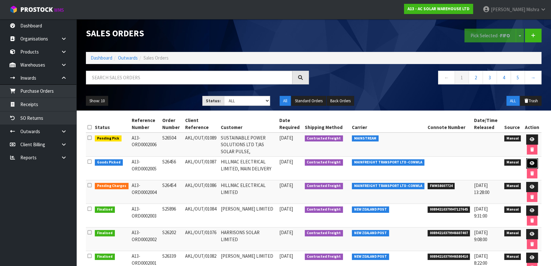
click at [531, 162] on icon at bounding box center [532, 163] width 5 height 4
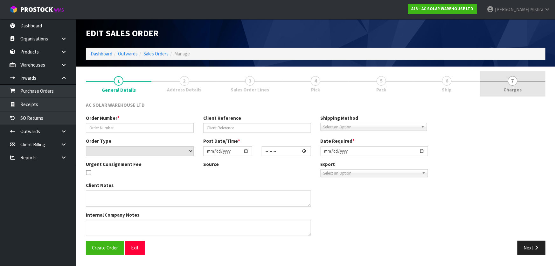
type input "S26456"
type input "AKL/OUT/01087"
select select "number:0"
type input "[DATE]"
type input "08:36:00.000"
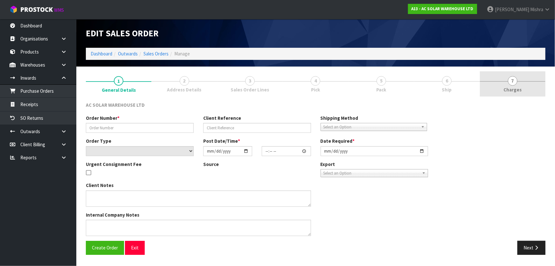
type input "[DATE]"
type textarea "SEND WITH MAINFREIGHT"
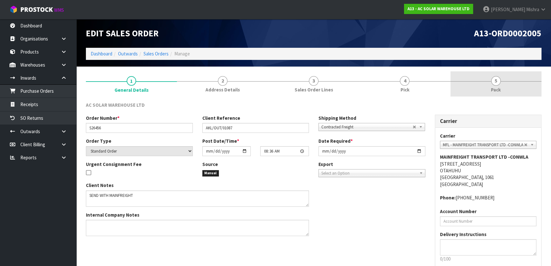
click at [486, 91] on link "5 Pack" at bounding box center [496, 83] width 91 height 25
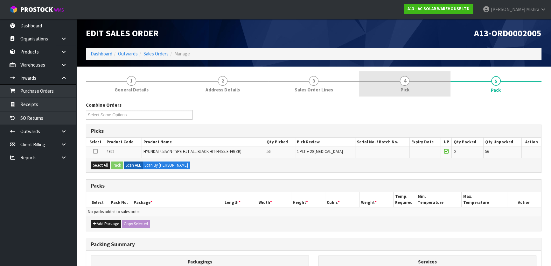
click at [405, 80] on span "4" at bounding box center [405, 81] width 10 height 10
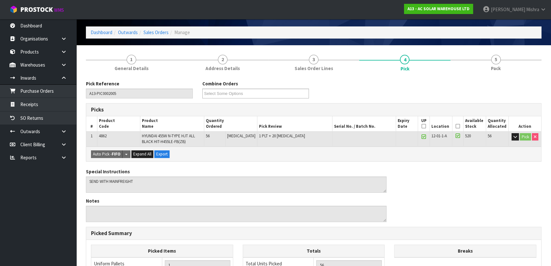
scroll to position [157, 0]
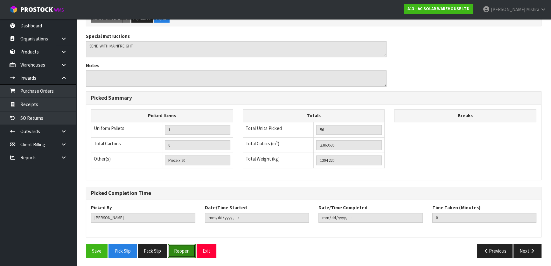
click at [176, 250] on button "Reopen" at bounding box center [182, 251] width 28 height 14
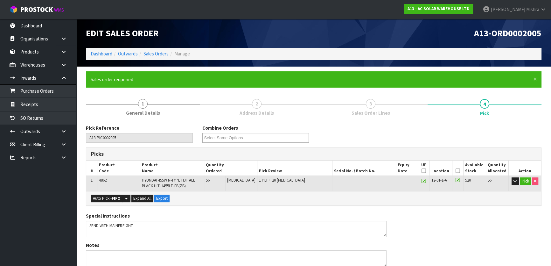
scroll to position [179, 0]
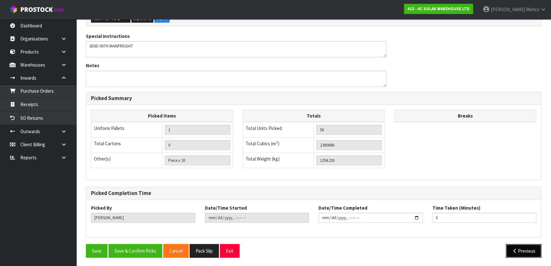
click at [520, 244] on button "Previous" at bounding box center [524, 251] width 36 height 14
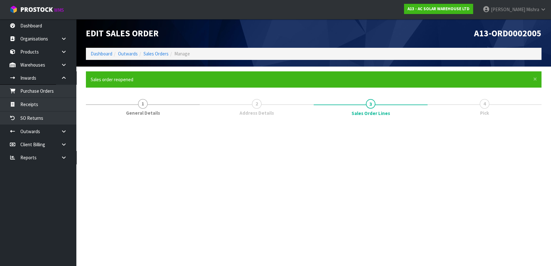
scroll to position [0, 0]
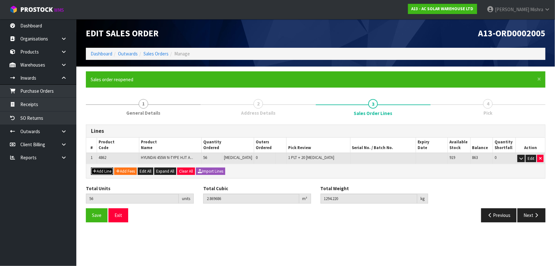
click at [94, 171] on icon "button" at bounding box center [95, 171] width 4 height 4
type input "0"
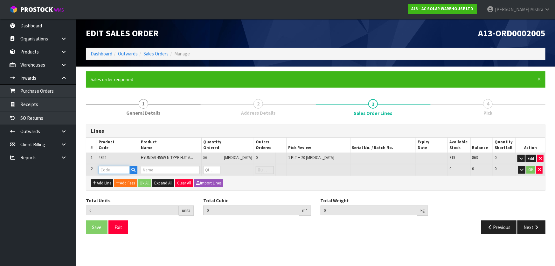
click at [119, 169] on input "text" at bounding box center [114, 170] width 31 height 8
type input "AC"
click at [130, 179] on link "AC SOLAR PALLET" at bounding box center [125, 180] width 50 height 9
type input "AC SOLAR PALLET"
type input "56"
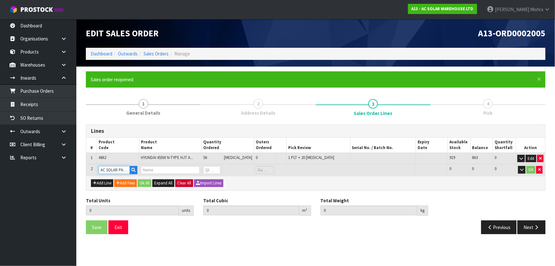
type input "2.869686"
type input "1294.22"
type input "AC SOLAR PALLET -2100 X 1200"
type input "0"
drag, startPoint x: 217, startPoint y: 169, endPoint x: 213, endPoint y: 170, distance: 3.9
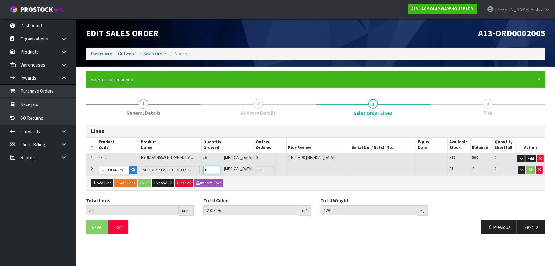
click at [213, 170] on input "0" at bounding box center [212, 170] width 18 height 8
type input "57"
type input "3.251286"
type input "1316.22"
type input "1"
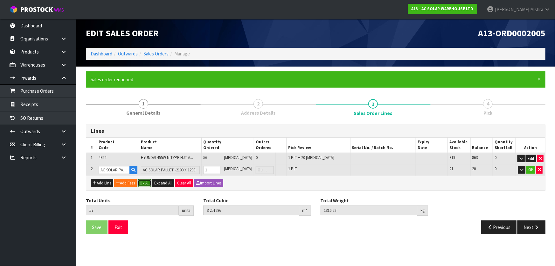
drag, startPoint x: 145, startPoint y: 184, endPoint x: 142, endPoint y: 192, distance: 8.1
click at [145, 184] on button "Ok All" at bounding box center [145, 183] width 14 height 8
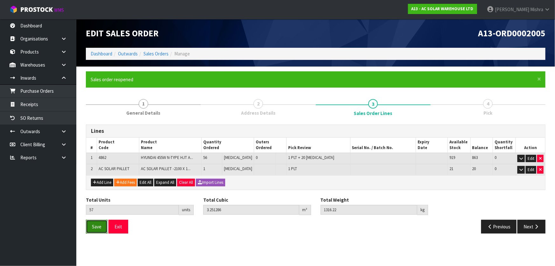
click at [90, 221] on button "Save" at bounding box center [97, 227] width 22 height 14
drag, startPoint x: 96, startPoint y: 226, endPoint x: 122, endPoint y: 221, distance: 26.1
click at [96, 226] on span "Save" at bounding box center [97, 226] width 10 height 6
click at [527, 228] on button "Next" at bounding box center [532, 227] width 28 height 14
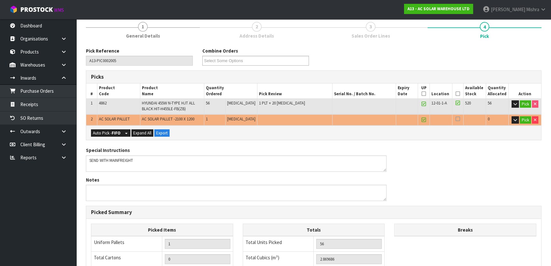
scroll to position [75, 0]
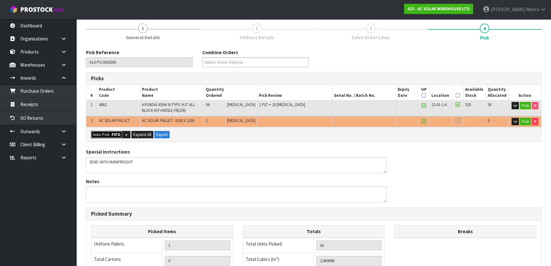
click at [111, 137] on button "Auto Pick - FIFO" at bounding box center [107, 135] width 32 height 8
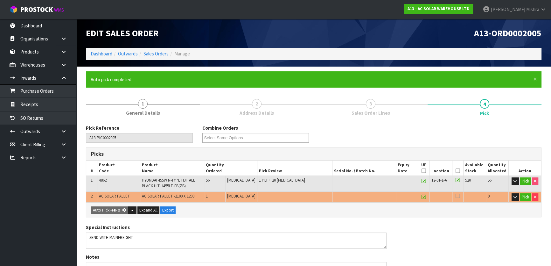
type input "2"
type input "57"
type input "3.251286"
type input "1316.220"
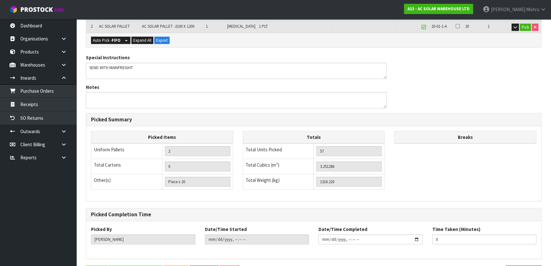
scroll to position [191, 0]
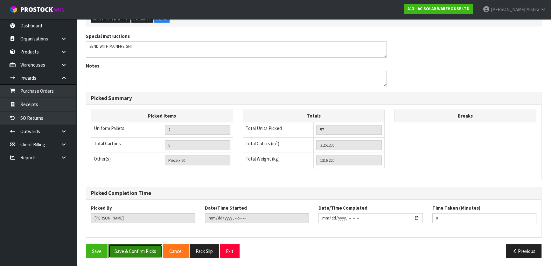
drag, startPoint x: 141, startPoint y: 251, endPoint x: 226, endPoint y: 228, distance: 88.8
click at [141, 251] on button "Save & Confirm Picks" at bounding box center [136, 251] width 54 height 14
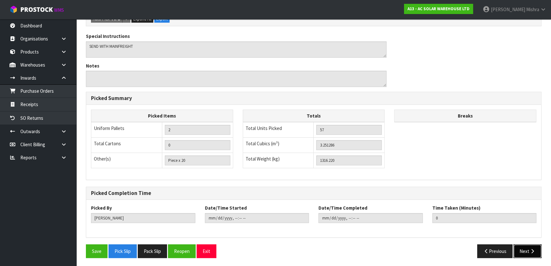
drag, startPoint x: 528, startPoint y: 249, endPoint x: 524, endPoint y: 248, distance: 4.9
click at [528, 249] on button "Next" at bounding box center [528, 251] width 28 height 14
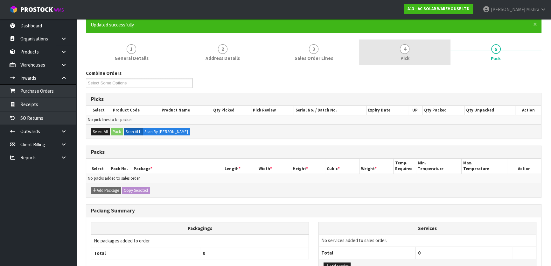
scroll to position [0, 0]
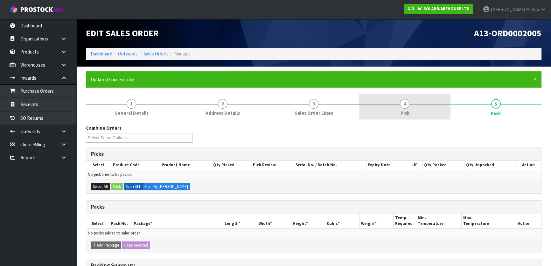
click at [425, 107] on link "4 Pick" at bounding box center [404, 106] width 91 height 25
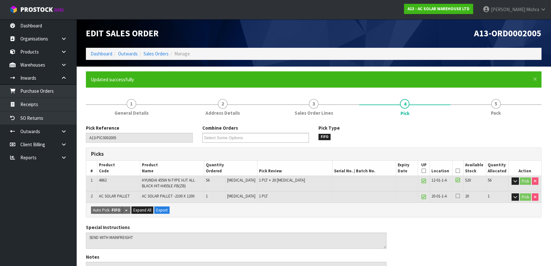
click at [456, 171] on icon at bounding box center [458, 171] width 4 height 0
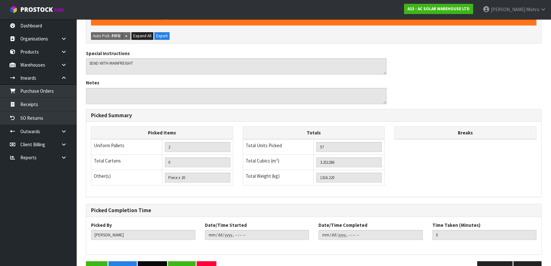
scroll to position [214, 0]
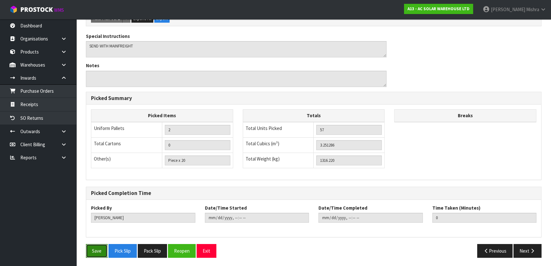
click at [94, 250] on button "Save" at bounding box center [97, 251] width 22 height 14
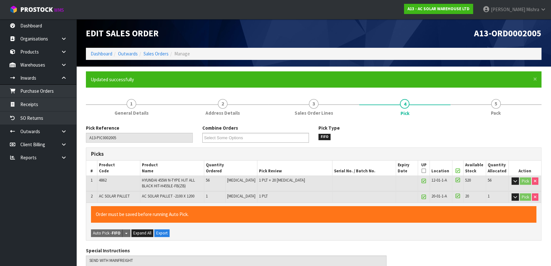
scroll to position [191, 0]
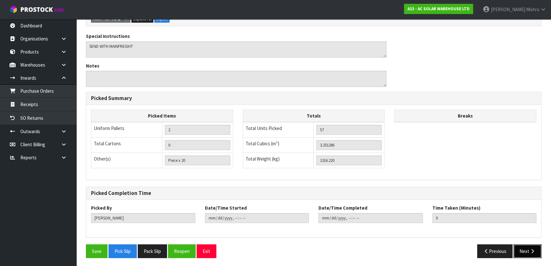
click at [531, 253] on button "Next" at bounding box center [528, 251] width 28 height 14
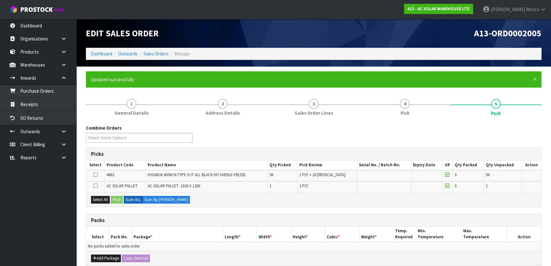
scroll to position [116, 0]
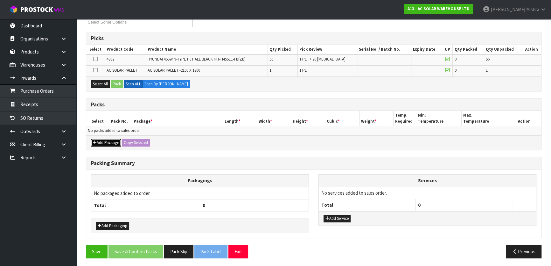
click at [102, 140] on button "Add Package" at bounding box center [106, 143] width 30 height 8
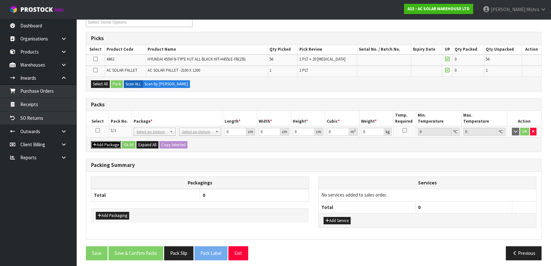
click at [102, 141] on button "Add Package" at bounding box center [106, 145] width 30 height 8
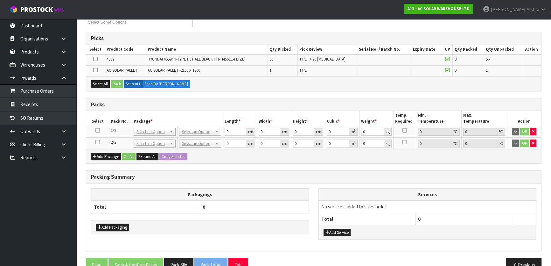
click at [95, 130] on icon at bounding box center [97, 130] width 4 height 0
click at [96, 59] on icon at bounding box center [95, 59] width 4 height 0
click at [0, 0] on input "checkbox" at bounding box center [0, 0] width 0 height 0
click at [118, 81] on button "Pack" at bounding box center [117, 84] width 12 height 8
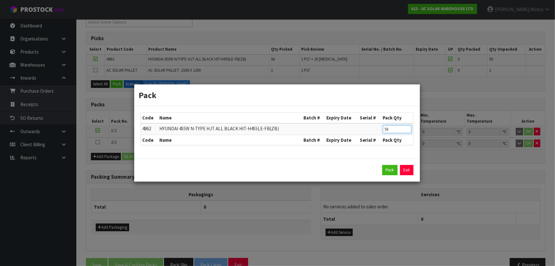
drag, startPoint x: 395, startPoint y: 132, endPoint x: 374, endPoint y: 133, distance: 21.0
click at [374, 133] on tr "4862 HYUNDAI 455W N-TYPE HJT ALL BLACK HIT-H455LE-FB(ZB) 56" at bounding box center [277, 129] width 272 height 12
type input "36"
click at [392, 167] on button "Pack" at bounding box center [390, 170] width 15 height 10
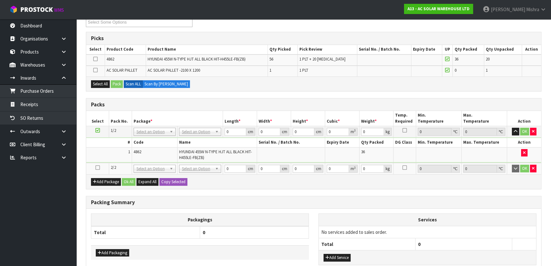
click at [98, 167] on icon at bounding box center [97, 167] width 4 height 0
click at [95, 83] on button "Select All" at bounding box center [100, 84] width 19 height 8
click at [115, 84] on button "Pack" at bounding box center [117, 84] width 12 height 8
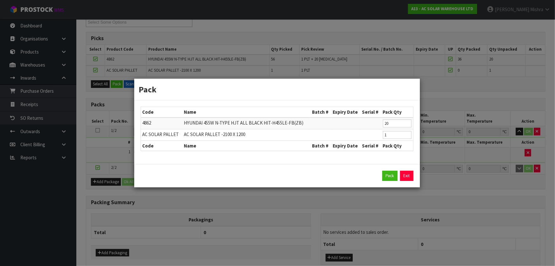
click at [386, 169] on div "Pack Exit" at bounding box center [277, 175] width 286 height 23
click at [385, 175] on button "Pack" at bounding box center [390, 176] width 15 height 10
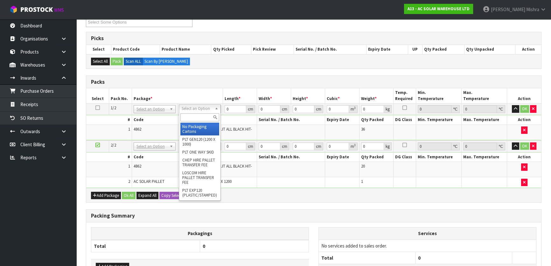
click at [198, 118] on input "text" at bounding box center [199, 117] width 39 height 8
type input "U"
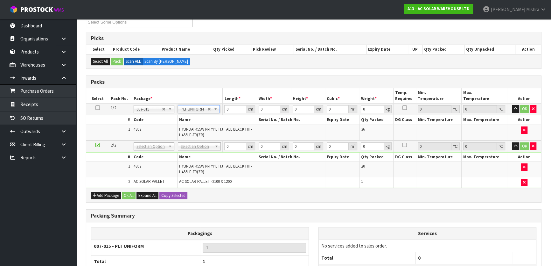
type input "832"
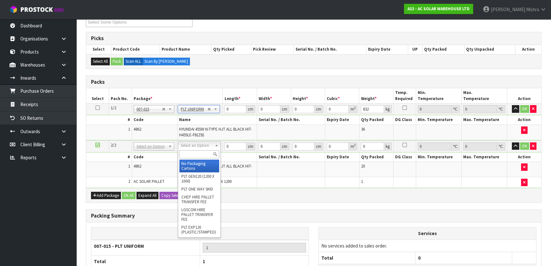
click at [199, 153] on input "text" at bounding box center [199, 154] width 40 height 8
type input "U"
type input "2"
type input "484.22"
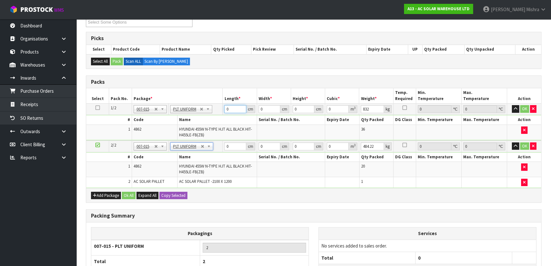
drag, startPoint x: 233, startPoint y: 109, endPoint x: 225, endPoint y: 109, distance: 8.0
click at [225, 109] on input "0" at bounding box center [235, 109] width 22 height 8
type input "179"
type input "113"
type input "1"
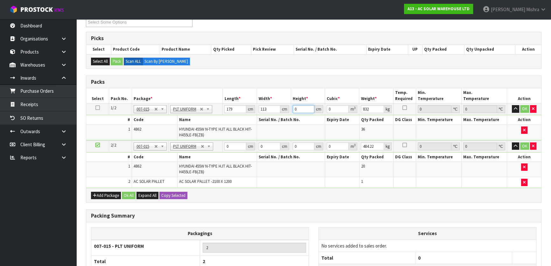
type input "0.020227"
type input "12"
type input "0.242724"
type input "126"
type input "2.548602"
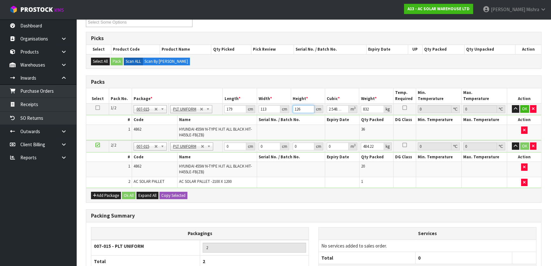
type input "126"
drag, startPoint x: 235, startPoint y: 146, endPoint x: 214, endPoint y: 147, distance: 20.7
click at [214, 147] on tr "2/2 NONE 007-001 007-002 007-004 007-009 007-013 007-014 007-015 007-017 007-01…" at bounding box center [313, 146] width 455 height 12
type input "212"
type input "121"
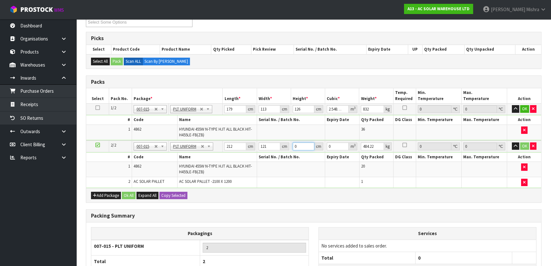
type input "7"
type input "0.179564"
type input "77"
type input "1.975204"
type input "77"
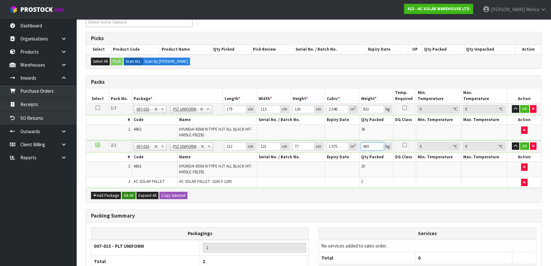
type input "469"
click at [125, 197] on button "Ok All" at bounding box center [129, 196] width 14 height 8
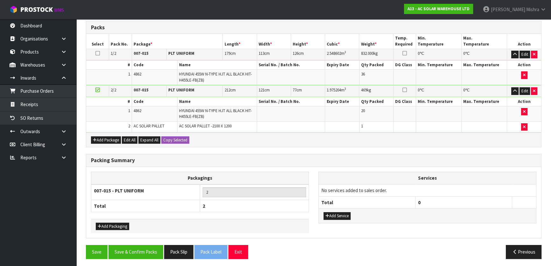
scroll to position [170, 0]
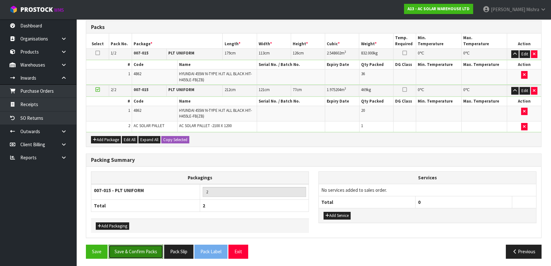
click at [121, 245] on button "Save & Confirm Packs" at bounding box center [136, 251] width 55 height 14
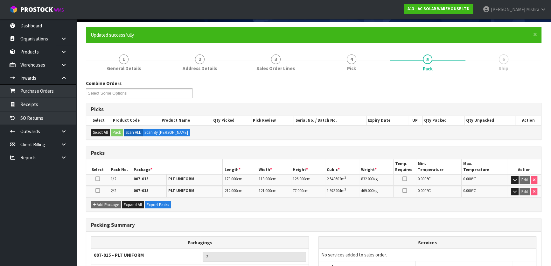
scroll to position [95, 0]
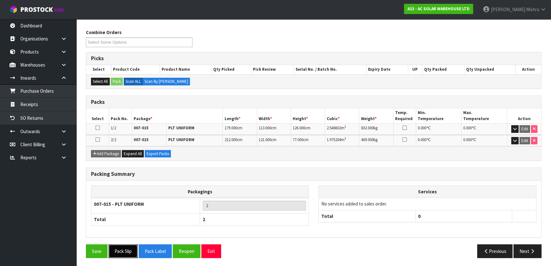
drag, startPoint x: 126, startPoint y: 255, endPoint x: 183, endPoint y: 257, distance: 56.4
click at [182, 257] on div "Save Pack Slip Pack Label Reopen Exit Previous Next" at bounding box center [313, 253] width 465 height 18
click at [184, 252] on button "Reopen" at bounding box center [187, 251] width 28 height 14
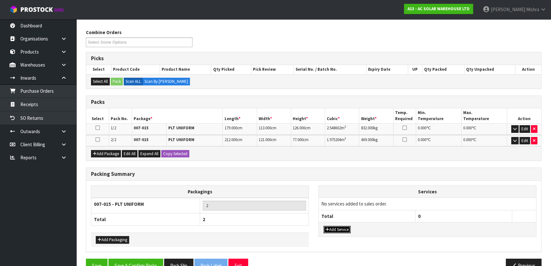
click at [341, 228] on button "Add Service" at bounding box center [337, 230] width 27 height 8
click at [340, 232] on button "Add Service" at bounding box center [337, 233] width 27 height 8
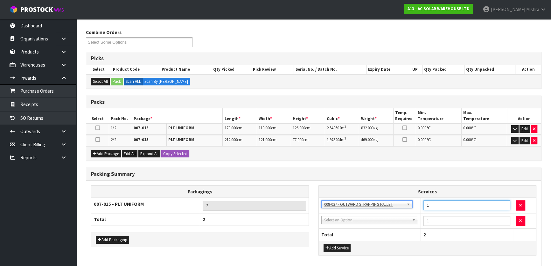
drag, startPoint x: 450, startPoint y: 202, endPoint x: 388, endPoint y: 207, distance: 61.6
click at [388, 207] on tr "003-036 - EXTERNAL PLANT HIRE 008-035 - OUTWARD HDLG+/HOIST LIFT ON/OFF 008-036…" at bounding box center [427, 206] width 217 height 16
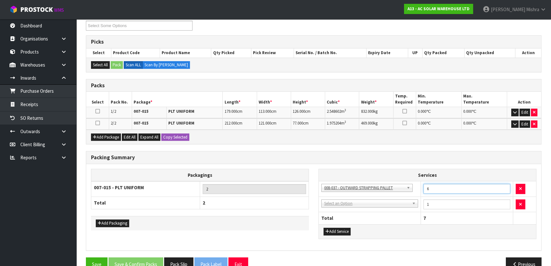
scroll to position [125, 0]
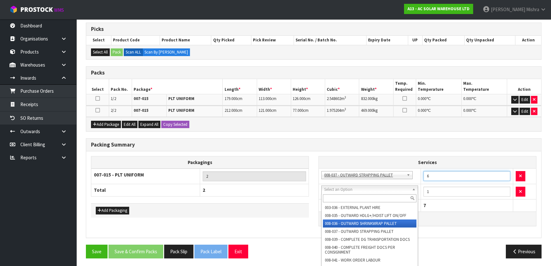
type input "6"
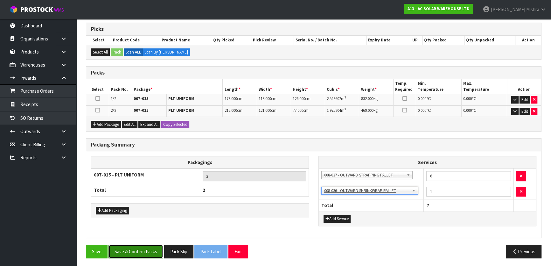
click at [140, 248] on button "Save & Confirm Packs" at bounding box center [136, 251] width 55 height 14
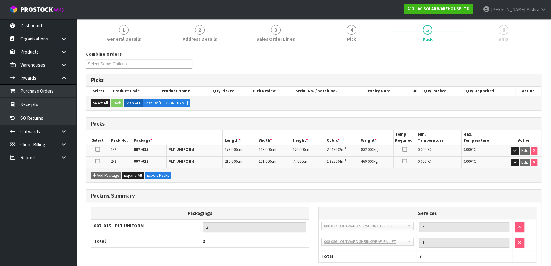
scroll to position [111, 0]
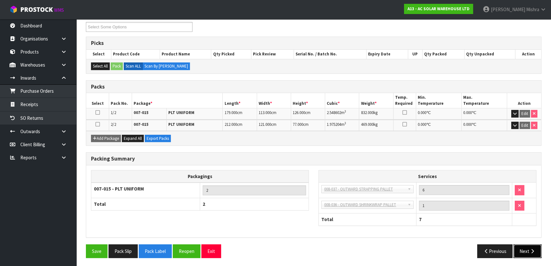
click at [520, 247] on button "Next" at bounding box center [528, 251] width 28 height 14
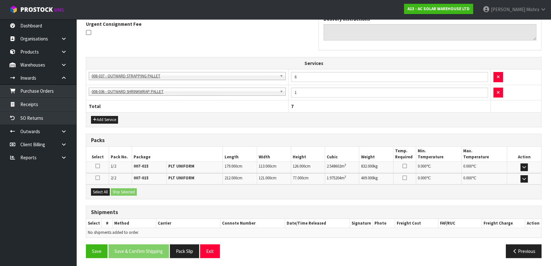
scroll to position [0, 0]
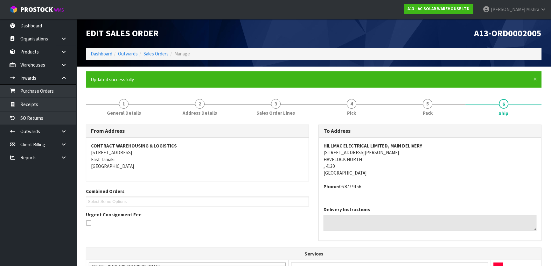
click at [380, 144] on strong "HILLMAC ELECTRICAL LIMITED, MAIN DELIVERY" at bounding box center [373, 146] width 99 height 6
copy strong "HILLMAC ELECTRICAL LIMITED, MAIN DELIVERY"
click at [108, 118] on link "1 General Details" at bounding box center [124, 106] width 76 height 25
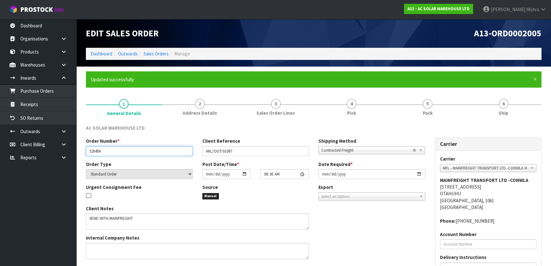
drag, startPoint x: 103, startPoint y: 151, endPoint x: 77, endPoint y: 156, distance: 26.3
click at [77, 156] on section "× Close Updated successfully 1 General Details 2 Address Details 3 Sales Order …" at bounding box center [313, 196] width 475 height 259
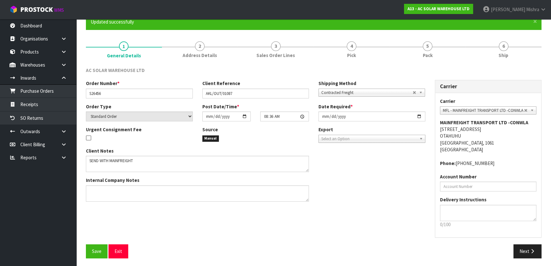
drag, startPoint x: 436, startPoint y: 57, endPoint x: 420, endPoint y: 92, distance: 38.6
click at [435, 57] on link "5 Pack" at bounding box center [428, 49] width 76 height 25
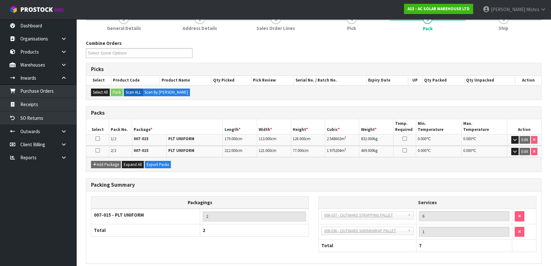
scroll to position [111, 0]
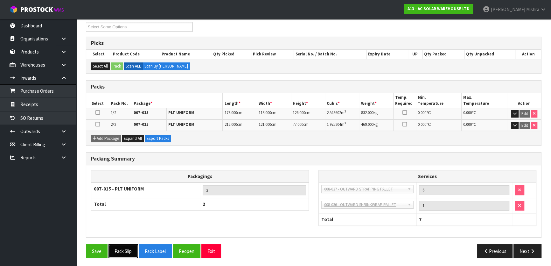
click at [133, 249] on button "Pack Slip" at bounding box center [123, 251] width 29 height 14
click at [521, 255] on button "Next" at bounding box center [528, 251] width 28 height 14
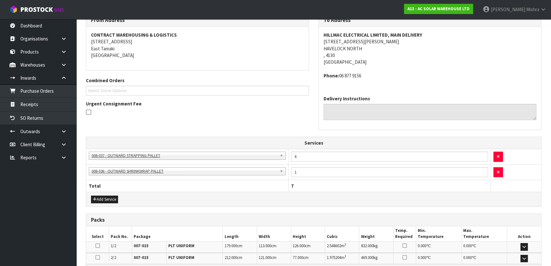
scroll to position [190, 0]
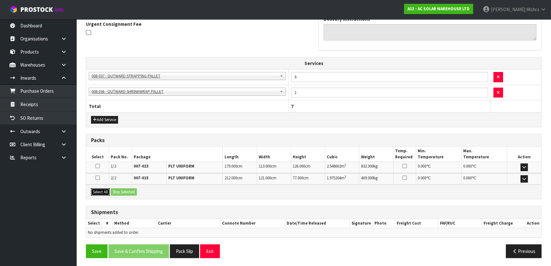
drag, startPoint x: 99, startPoint y: 193, endPoint x: 112, endPoint y: 193, distance: 13.4
click at [102, 193] on button "Select All" at bounding box center [100, 192] width 19 height 8
click at [125, 193] on button "Ship Selected" at bounding box center [124, 192] width 26 height 8
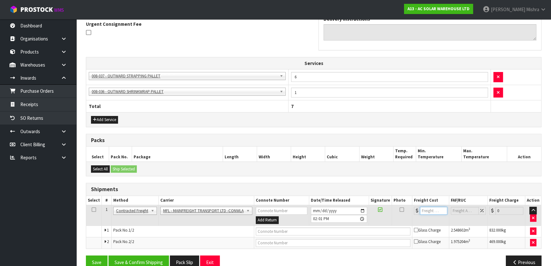
click at [427, 208] on input "number" at bounding box center [433, 211] width 27 height 8
type input "456.22"
click at [276, 232] on input "text" at bounding box center [333, 231] width 155 height 8
paste input "FWM58609194"
type input "FWM58609194"
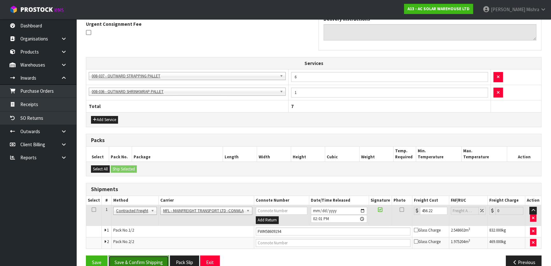
click at [158, 257] on button "Save & Confirm Shipping" at bounding box center [139, 262] width 60 height 14
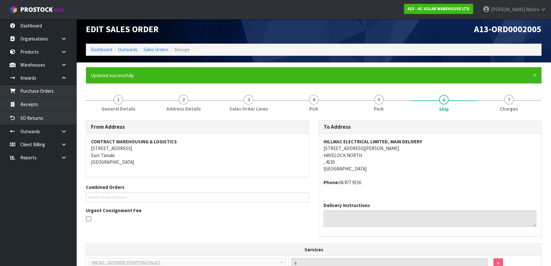
scroll to position [0, 0]
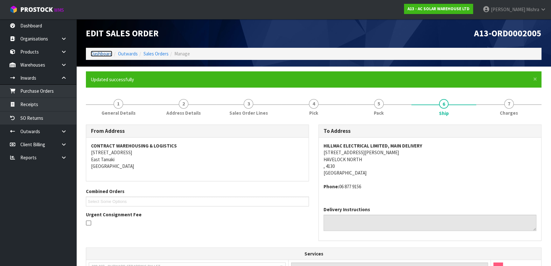
click at [98, 53] on link "Dashboard" at bounding box center [102, 54] width 22 height 6
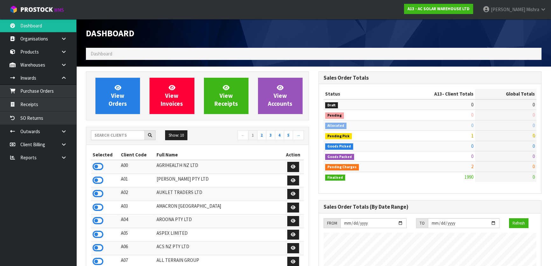
scroll to position [508, 232]
click at [110, 137] on input "text" at bounding box center [118, 135] width 54 height 10
type input "C09"
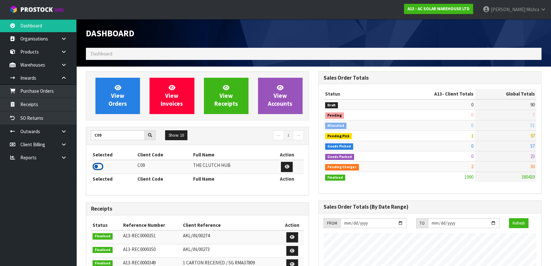
click at [96, 164] on icon at bounding box center [98, 167] width 11 height 10
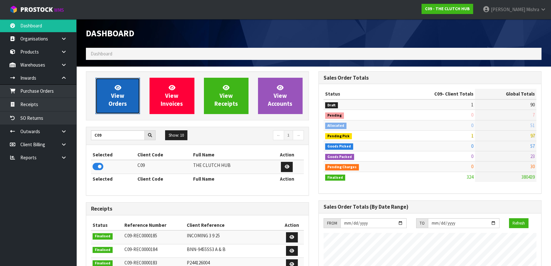
click at [119, 97] on span "View Orders" at bounding box center [118, 96] width 18 height 24
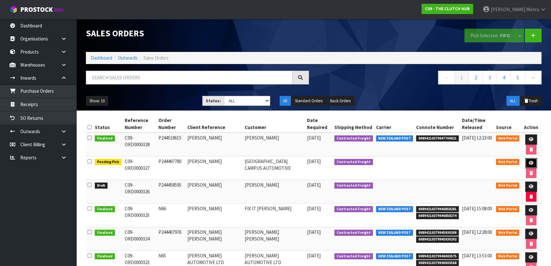
click at [532, 163] on icon at bounding box center [531, 163] width 5 height 4
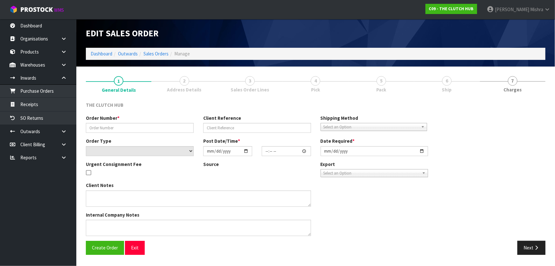
type input "P244497780"
type input "[PERSON_NAME]"
select select "number:0"
type input "[DATE]"
type input "21:44:00.000"
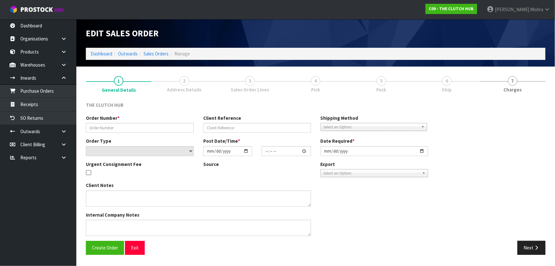
type input "[DATE]"
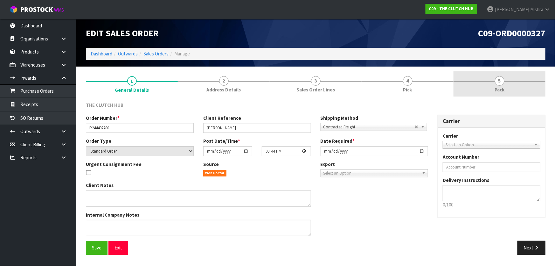
click at [507, 83] on link "5 Pack" at bounding box center [500, 83] width 92 height 25
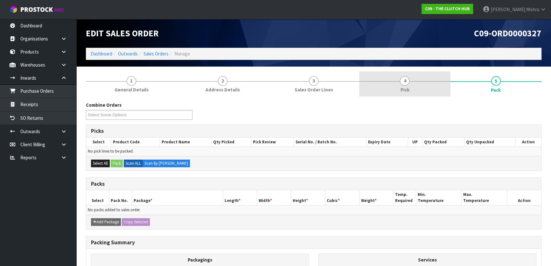
click at [403, 87] on span "Pick" at bounding box center [404, 89] width 9 height 7
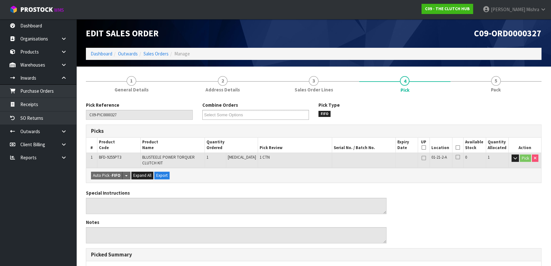
click at [457, 147] on icon at bounding box center [458, 147] width 4 height 0
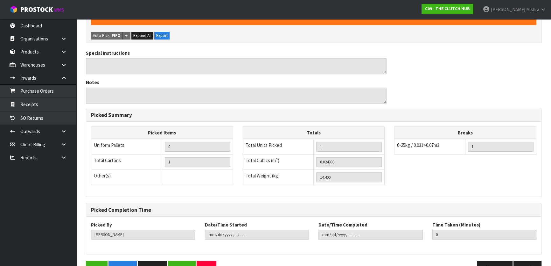
scroll to position [179, 0]
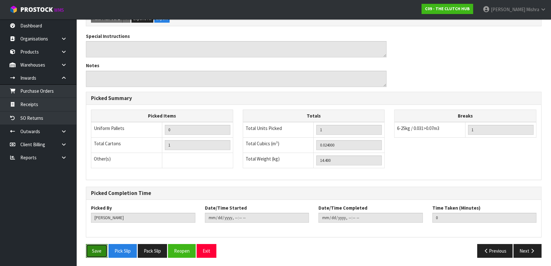
click at [99, 250] on button "Save" at bounding box center [97, 251] width 22 height 14
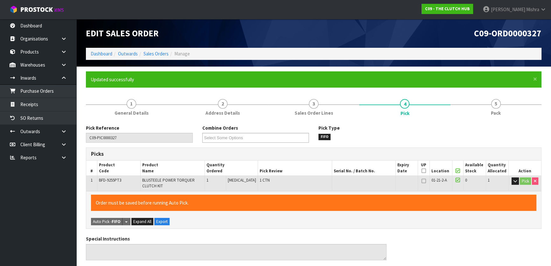
type input "[PERSON_NAME]"
type input "[DATE]T14:07:10"
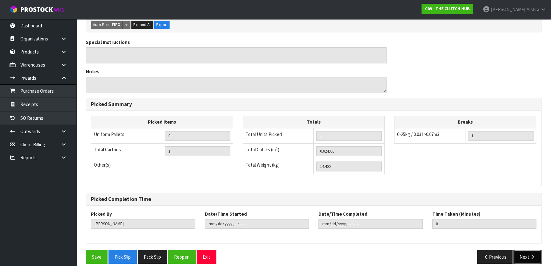
click at [524, 253] on button "Next" at bounding box center [528, 257] width 28 height 14
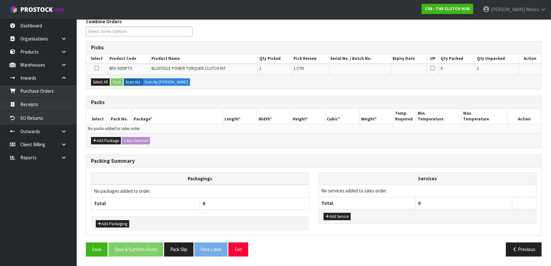
scroll to position [105, 0]
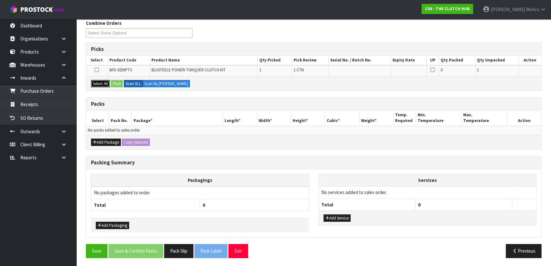
drag, startPoint x: 106, startPoint y: 85, endPoint x: 118, endPoint y: 83, distance: 12.6
click at [106, 85] on button "Select All" at bounding box center [100, 84] width 19 height 8
click at [119, 83] on button "Pack" at bounding box center [117, 84] width 12 height 8
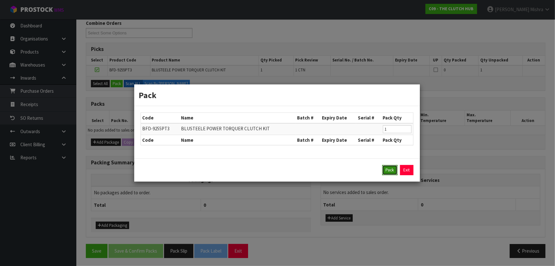
click at [388, 172] on button "Pack" at bounding box center [390, 170] width 15 height 10
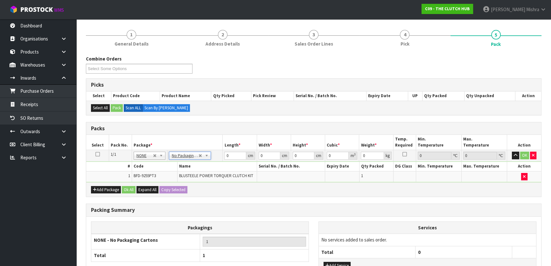
scroll to position [0, 0]
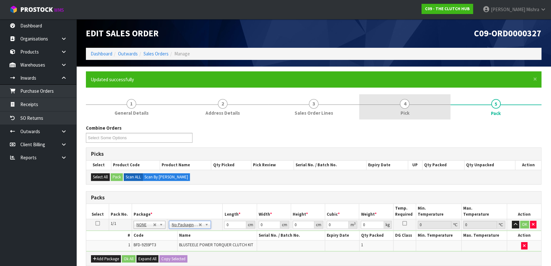
drag, startPoint x: 411, startPoint y: 108, endPoint x: 438, endPoint y: 118, distance: 28.8
click at [411, 108] on link "4 Pick" at bounding box center [404, 106] width 91 height 25
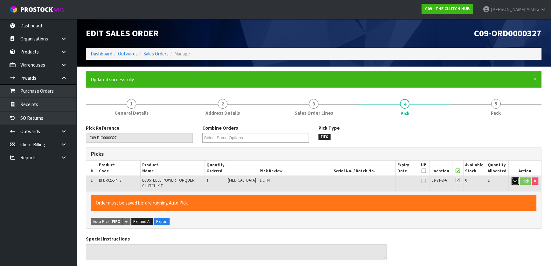
click at [515, 184] on button "button" at bounding box center [515, 181] width 7 height 8
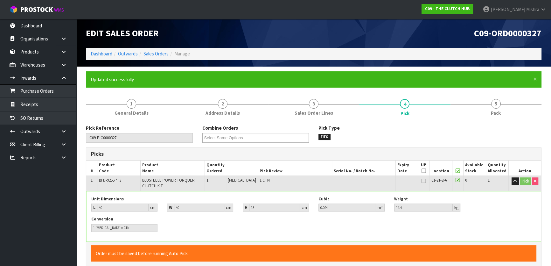
click at [514, 185] on td "Pick" at bounding box center [525, 182] width 32 height 15
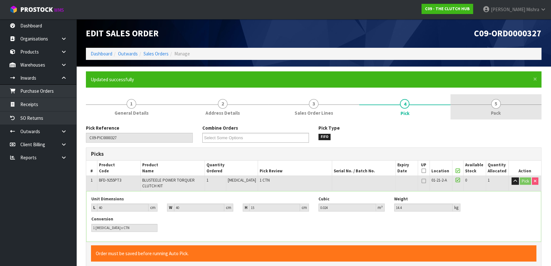
click at [488, 107] on link "5 Pack" at bounding box center [496, 106] width 91 height 25
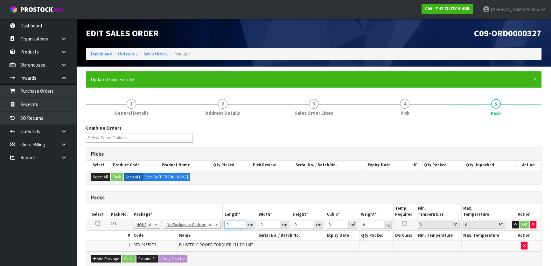
drag, startPoint x: 232, startPoint y: 225, endPoint x: 204, endPoint y: 227, distance: 28.1
click at [205, 227] on tr "1/1 NONE 007-001 007-002 007-004 007-009 007-013 007-014 007-015 007-017 007-01…" at bounding box center [313, 224] width 455 height 11
type input "40"
type input "1"
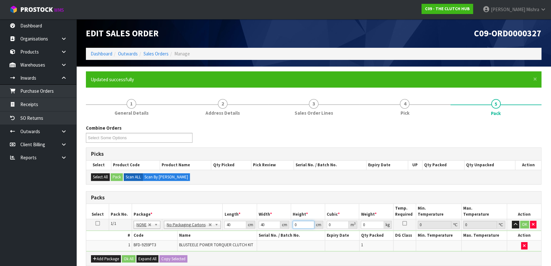
type input "0.0016"
type input "15"
type input "0.024"
type input "15"
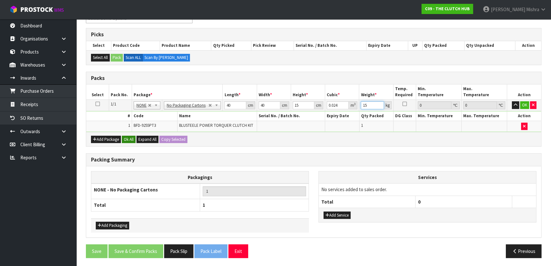
type input "15"
click at [128, 137] on button "Ok All" at bounding box center [129, 140] width 14 height 8
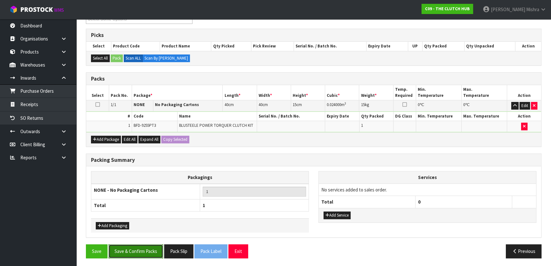
click at [136, 248] on button "Save & Confirm Packs" at bounding box center [136, 251] width 55 height 14
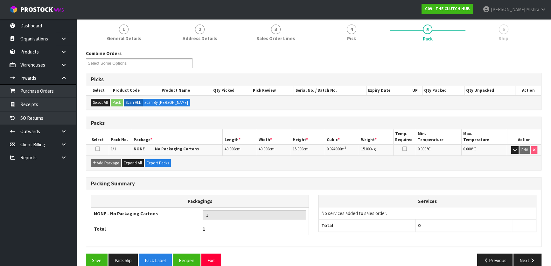
scroll to position [84, 0]
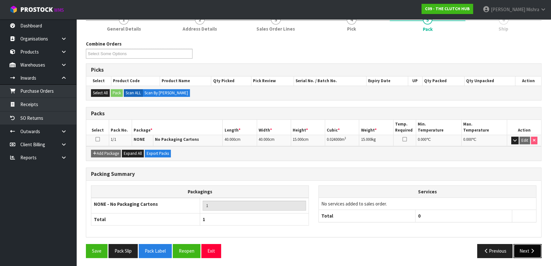
click at [523, 250] on button "Next" at bounding box center [528, 251] width 28 height 14
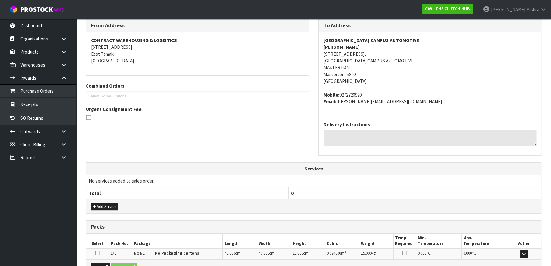
scroll to position [181, 0]
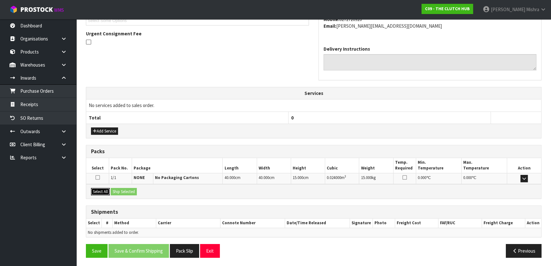
drag, startPoint x: 95, startPoint y: 188, endPoint x: 118, endPoint y: 193, distance: 23.2
click at [95, 188] on button "Select All" at bounding box center [100, 192] width 19 height 8
click at [127, 193] on button "Ship Selected" at bounding box center [124, 192] width 26 height 8
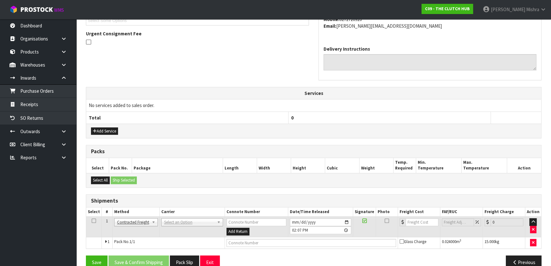
drag, startPoint x: 185, startPoint y: 223, endPoint x: 185, endPoint y: 232, distance: 8.6
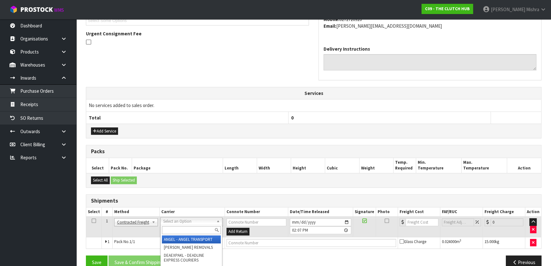
click at [185, 232] on input "text" at bounding box center [191, 230] width 59 height 8
type input "NZP"
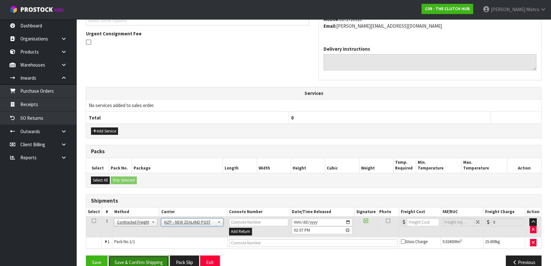
click at [158, 260] on button "Save & Confirm Shipping" at bounding box center [139, 262] width 60 height 14
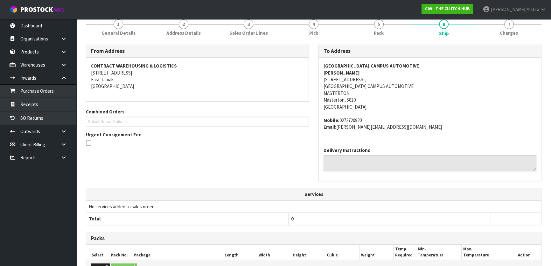
scroll to position [173, 0]
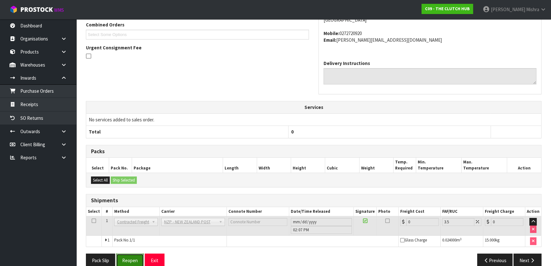
drag, startPoint x: 131, startPoint y: 258, endPoint x: 138, endPoint y: 256, distance: 7.6
click at [132, 258] on button "Reopen" at bounding box center [130, 260] width 28 height 14
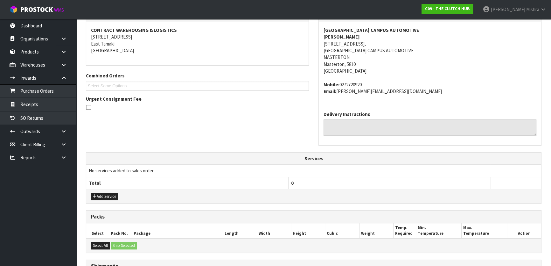
scroll to position [198, 0]
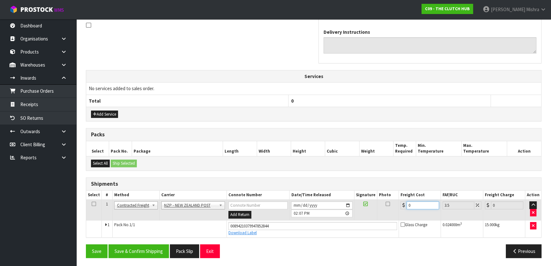
drag, startPoint x: 415, startPoint y: 202, endPoint x: 395, endPoint y: 192, distance: 22.1
click at [398, 202] on tr "1 Client Local Pickup Customer Local Pickup Company Freight Contracted Freight …" at bounding box center [313, 210] width 455 height 21
type input "1"
type input "1.03"
type input "12"
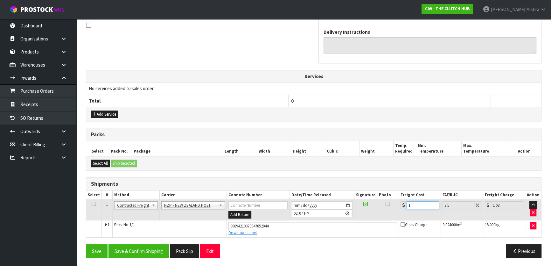
type input "12.42"
type input "12.5"
type input "12.94"
type input "12.51"
type input "12.95"
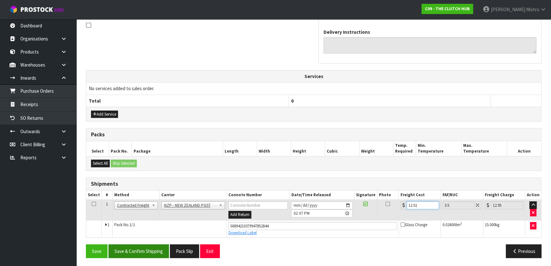
type input "12.51"
click at [139, 255] on button "Save & Confirm Shipping" at bounding box center [139, 251] width 60 height 14
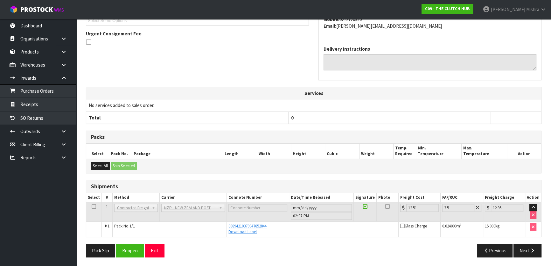
scroll to position [0, 0]
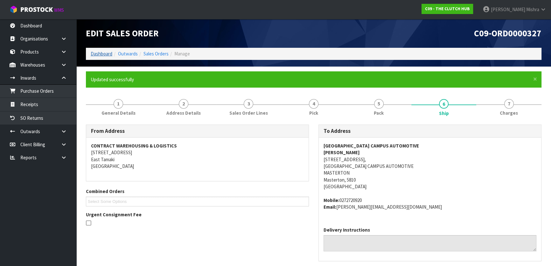
click at [99, 50] on li "Dashboard" at bounding box center [102, 53] width 22 height 7
click at [102, 54] on link "Dashboard" at bounding box center [102, 54] width 22 height 6
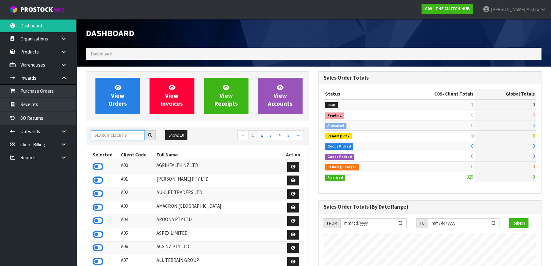
scroll to position [508, 232]
click at [130, 135] on input "text" at bounding box center [118, 135] width 54 height 10
type input "C10"
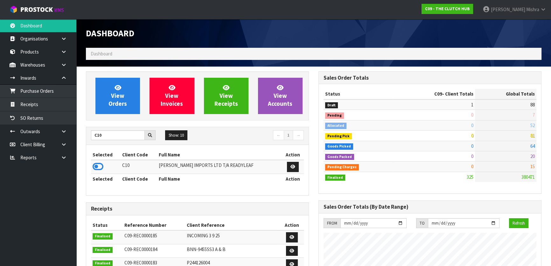
drag, startPoint x: 96, startPoint y: 165, endPoint x: 97, endPoint y: 157, distance: 8.6
click at [96, 165] on icon at bounding box center [98, 167] width 11 height 10
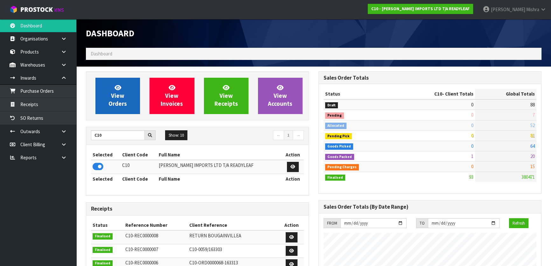
scroll to position [430, 232]
click at [105, 82] on link "View Orders" at bounding box center [117, 96] width 45 height 36
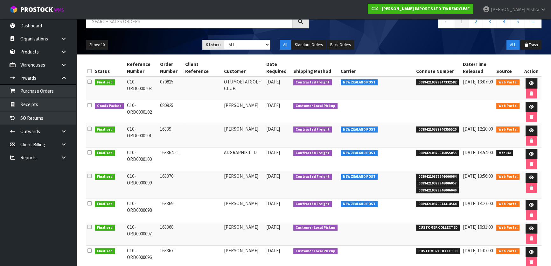
scroll to position [133, 0]
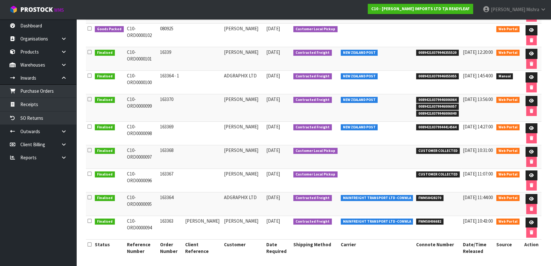
click at [431, 173] on span "CUSTOMER COLLECTED" at bounding box center [438, 174] width 44 height 6
copy tr "CUSTOMER COLLECTED"
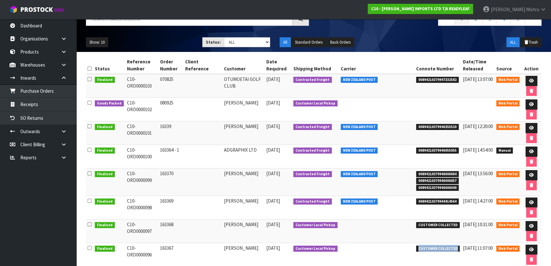
scroll to position [0, 0]
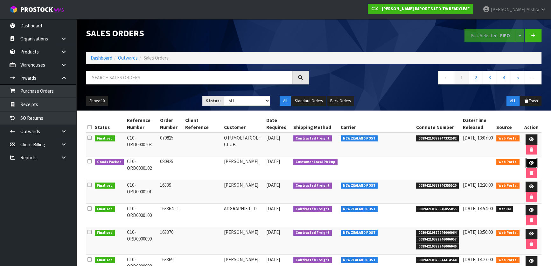
click at [526, 160] on link at bounding box center [532, 163] width 12 height 10
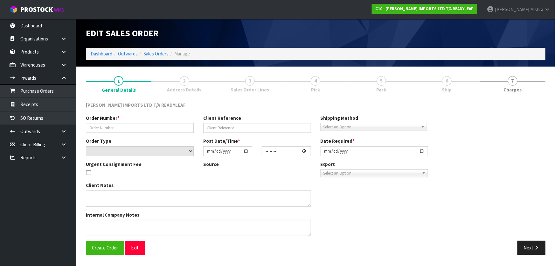
type input "080925"
select select "number:0"
type input "[DATE]"
type input "12:00:00.000"
type input "[DATE]"
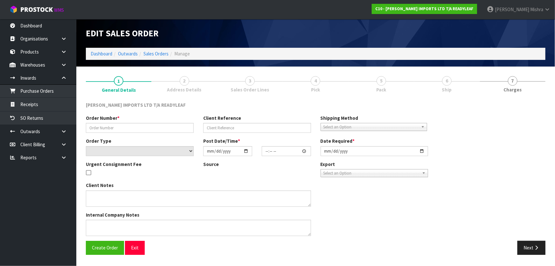
type textarea "THIS A HEADS UP, THE ORDER NO 080925 THAT I JUST ENTERED INTO PROSTOCK FOR [PER…"
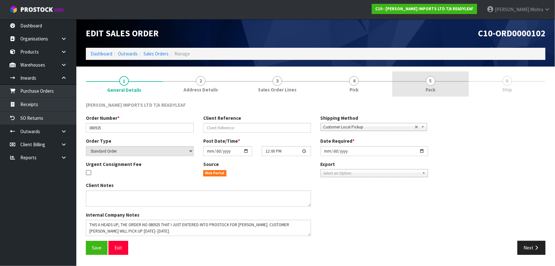
click at [431, 78] on span "5" at bounding box center [431, 81] width 10 height 10
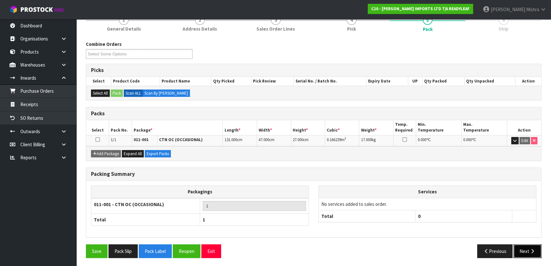
click at [526, 249] on button "Next" at bounding box center [528, 251] width 28 height 14
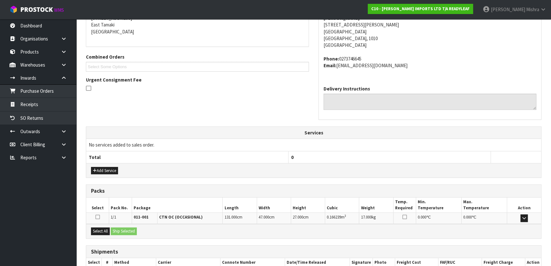
scroll to position [151, 0]
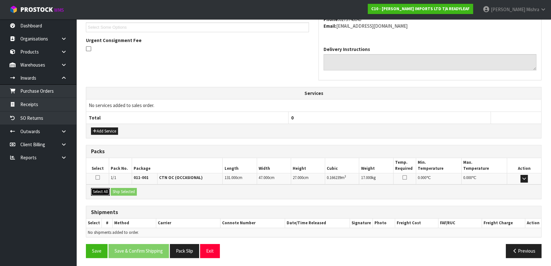
click at [102, 189] on button "Select All" at bounding box center [100, 192] width 19 height 8
click at [124, 192] on button "Ship Selected" at bounding box center [124, 192] width 26 height 8
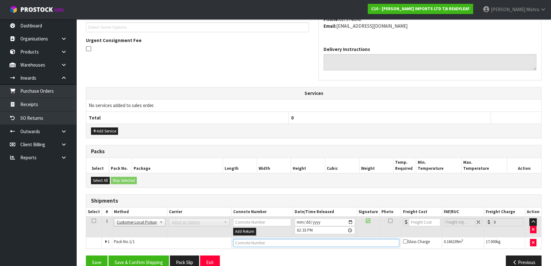
click at [258, 239] on input "text" at bounding box center [316, 243] width 166 height 8
paste input "CUSTOMER COLLECTED"
type input "CUSTOMER COLLECTED"
click at [143, 257] on button "Save & Confirm Shipping" at bounding box center [139, 262] width 60 height 14
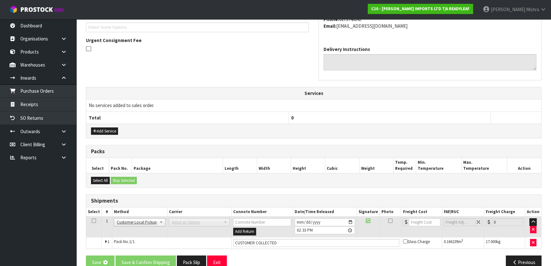
scroll to position [0, 0]
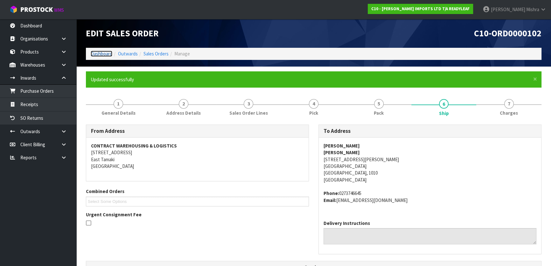
click at [105, 52] on link "Dashboard" at bounding box center [102, 54] width 22 height 6
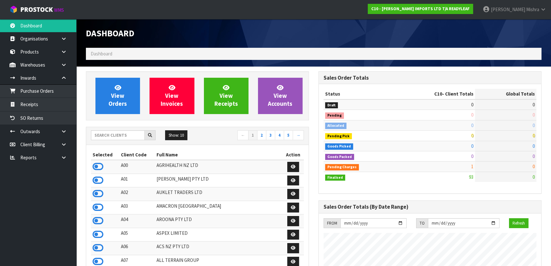
scroll to position [430, 232]
